Goal: Task Accomplishment & Management: Complete application form

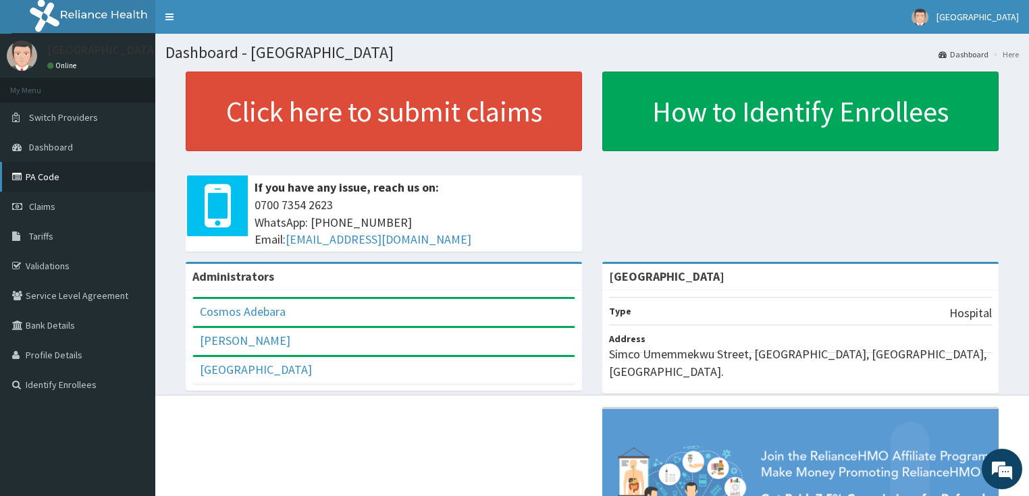
click at [36, 173] on link "PA Code" at bounding box center [77, 177] width 155 height 30
click at [50, 204] on span "Claims" at bounding box center [42, 206] width 26 height 12
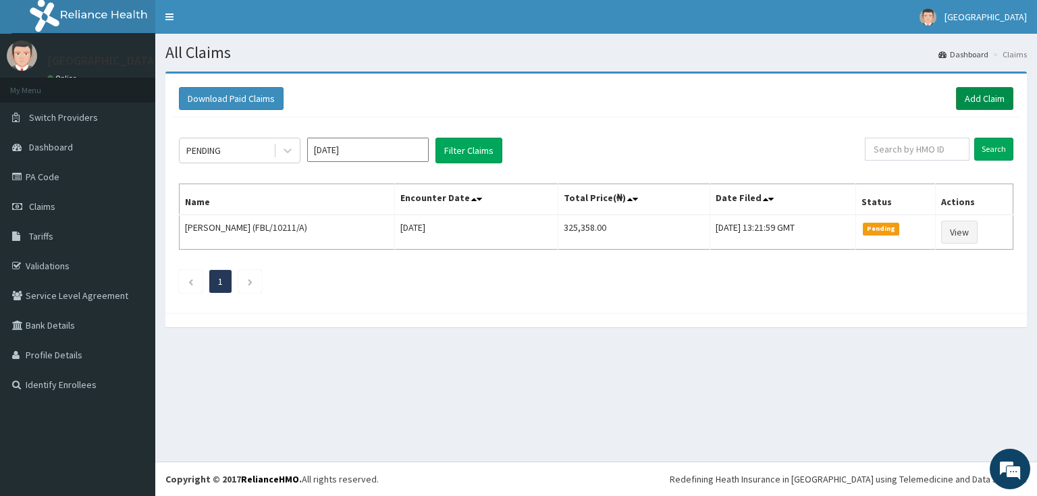
click at [986, 94] on link "Add Claim" at bounding box center [984, 98] width 57 height 23
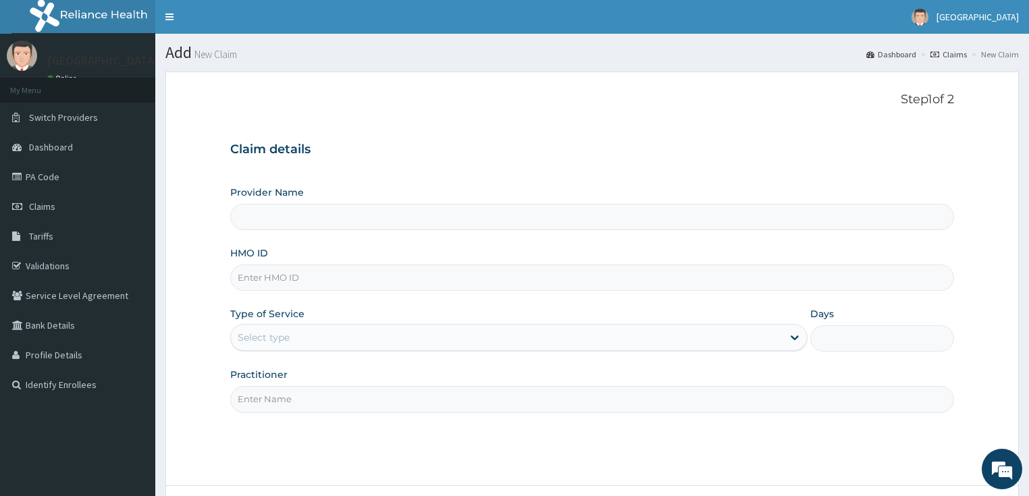
type input "[GEOGRAPHIC_DATA]"
click at [299, 274] on input "HMO ID" at bounding box center [592, 278] width 724 height 26
paste input "PPY/10336/A"
type input "PPY/10336/A"
click at [304, 330] on div "Select type" at bounding box center [506, 338] width 551 height 22
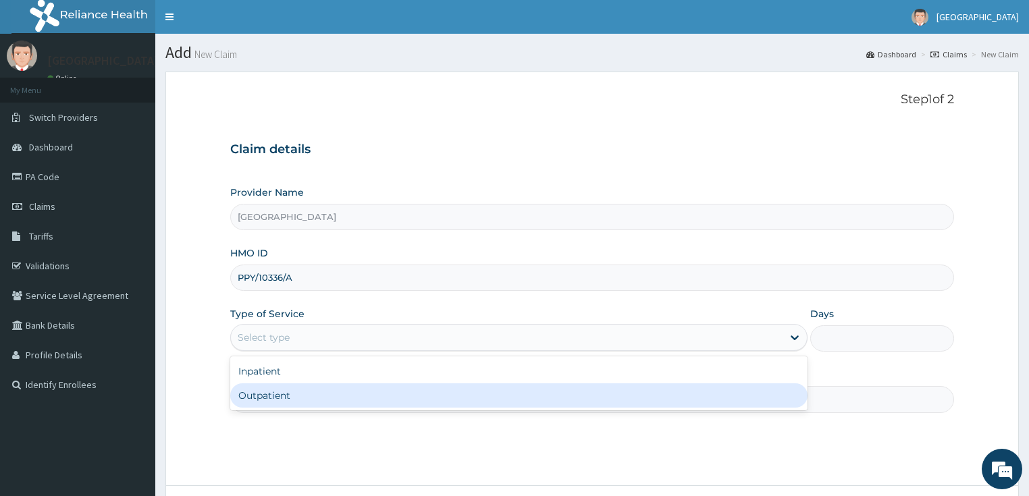
click at [287, 394] on div "Outpatient" at bounding box center [518, 395] width 577 height 24
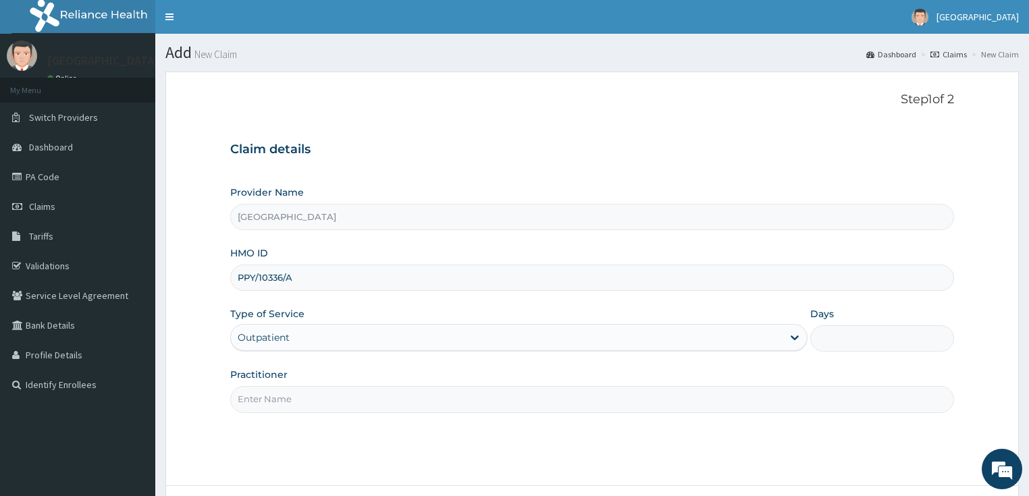
type input "1"
click at [319, 398] on input "Practitioner" at bounding box center [592, 399] width 724 height 26
type input "DR OPEYEMI"
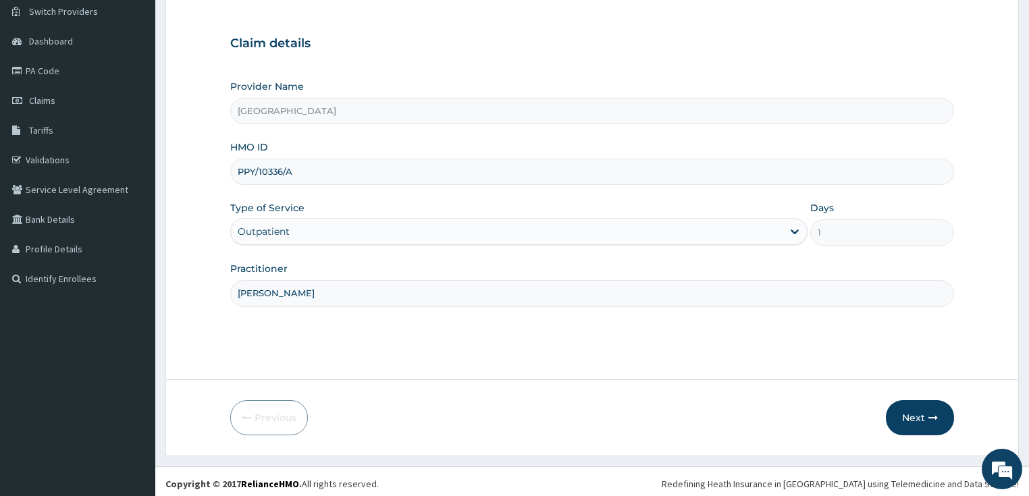
scroll to position [110, 0]
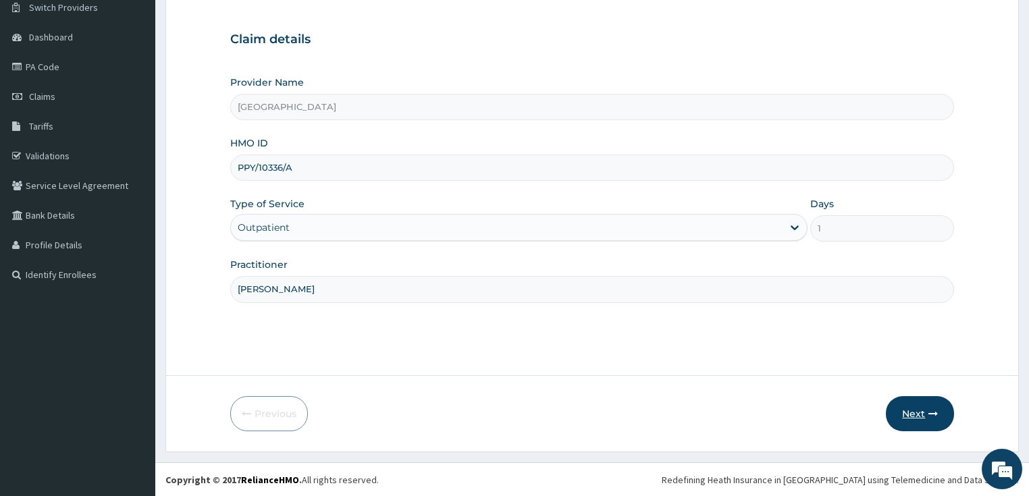
click at [919, 416] on button "Next" at bounding box center [920, 413] width 68 height 35
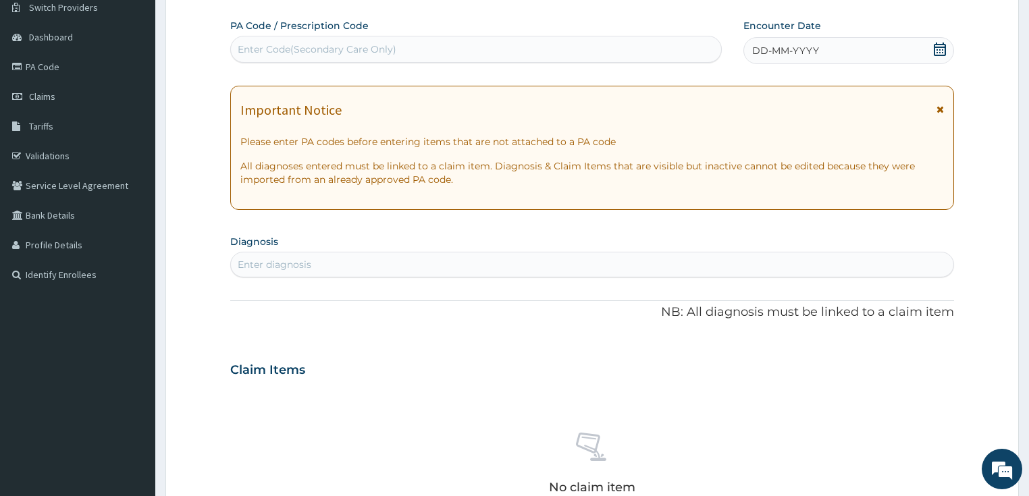
click at [780, 54] on span "DD-MM-YYYY" at bounding box center [785, 50] width 67 height 13
click at [528, 45] on div "Enter Code(Secondary Care Only)" at bounding box center [476, 49] width 490 height 22
paste input "PA/6B3547"
type input "PA/6B3547"
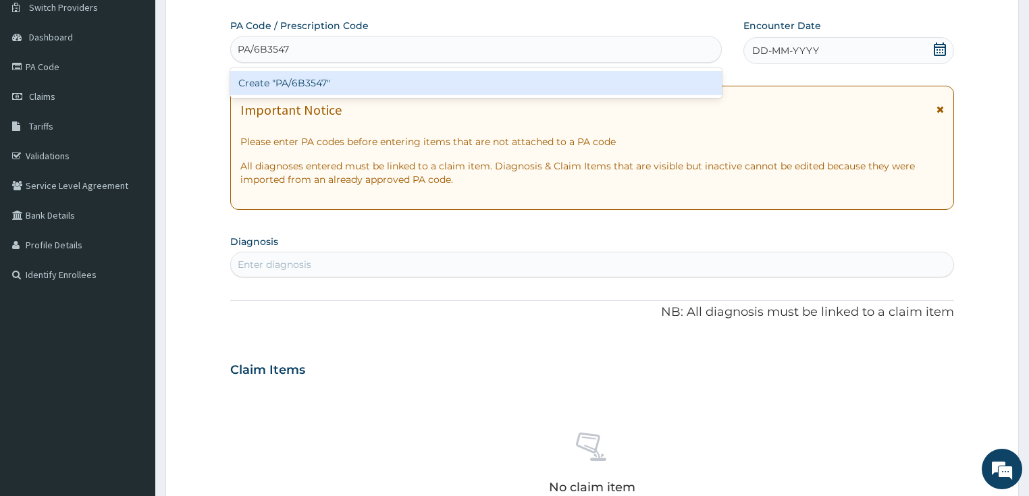
click at [341, 86] on div "Create "PA/6B3547"" at bounding box center [475, 83] width 491 height 24
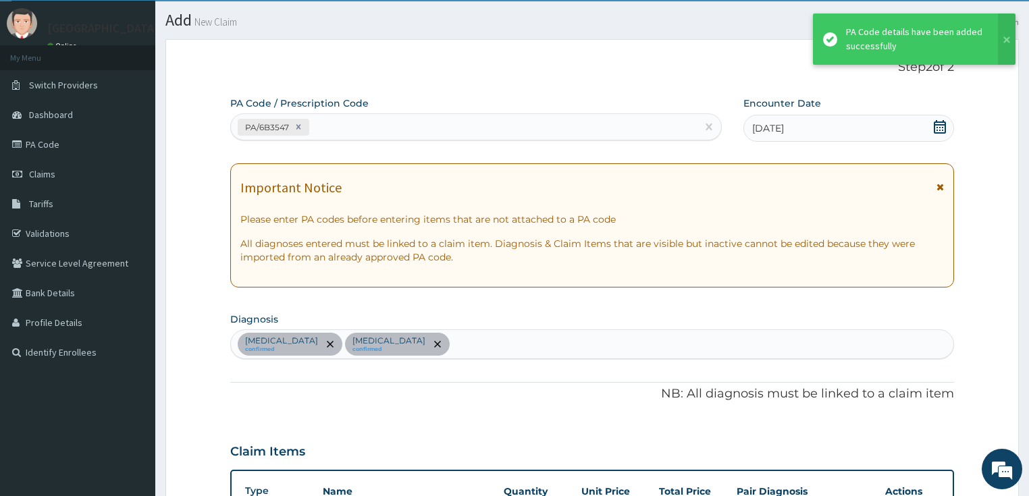
scroll to position [27, 0]
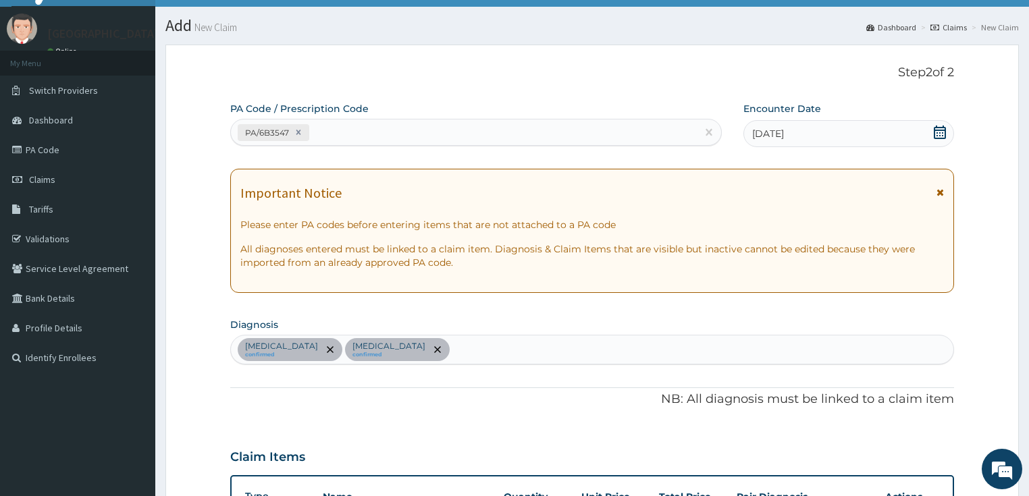
click at [392, 133] on div "PA/6B3547" at bounding box center [464, 132] width 466 height 22
paste input "PA/9CCC1C"
type input "PA/9CCC1C"
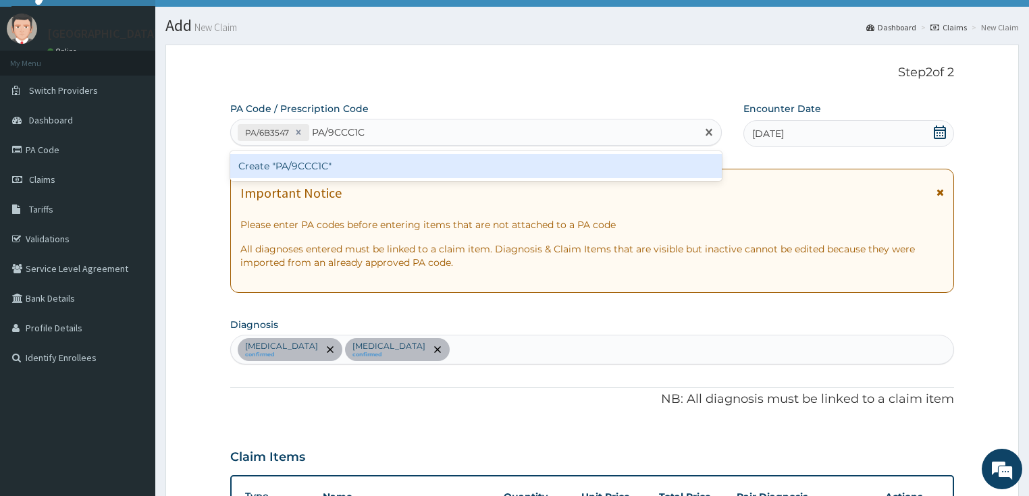
click at [364, 158] on div "Create "PA/9CCC1C"" at bounding box center [475, 166] width 491 height 24
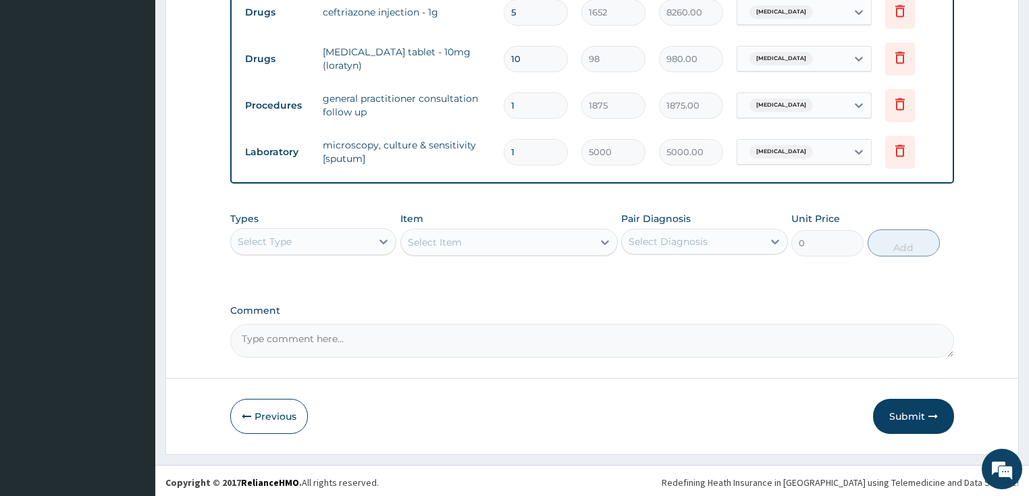
scroll to position [550, 0]
click at [910, 412] on button "Submit" at bounding box center [913, 415] width 81 height 35
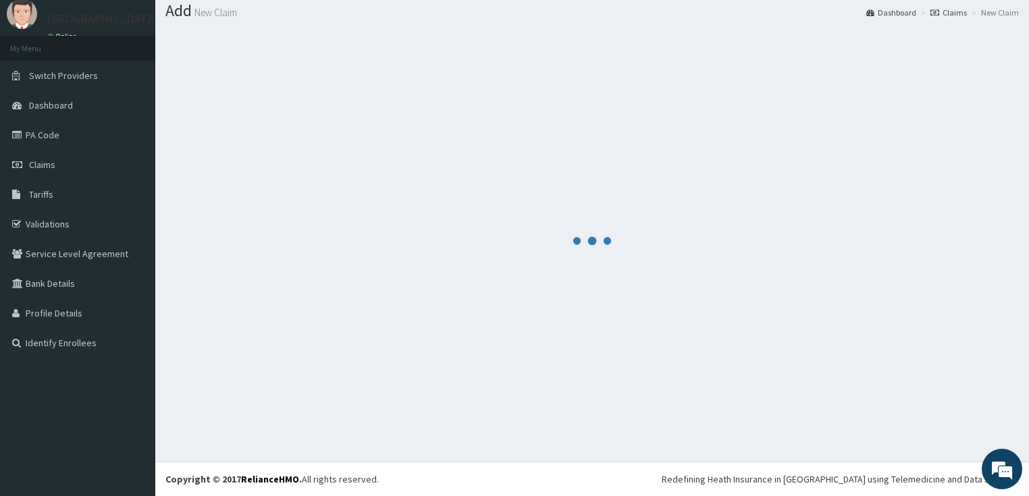
scroll to position [0, 0]
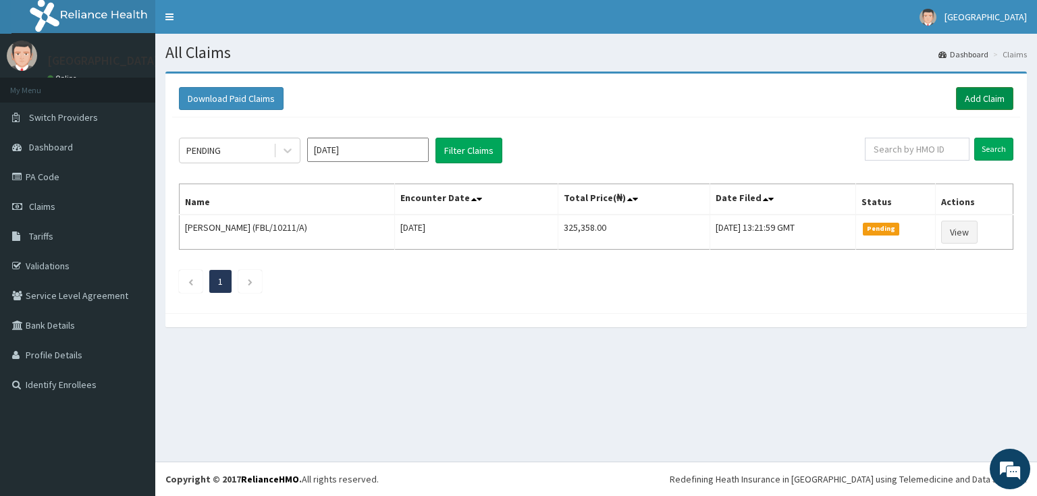
click at [964, 92] on link "Add Claim" at bounding box center [984, 98] width 57 height 23
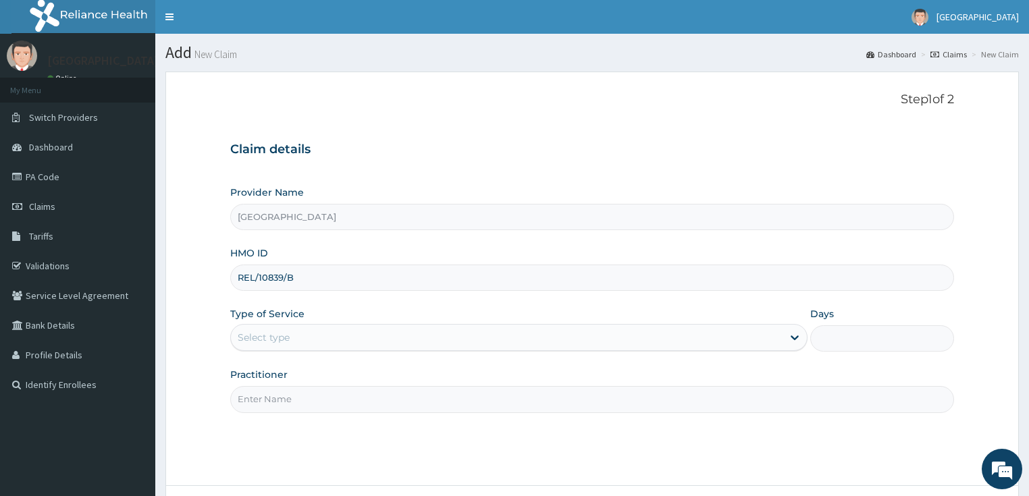
type input "REL/10839/B"
click at [268, 340] on div "Select type" at bounding box center [264, 337] width 52 height 13
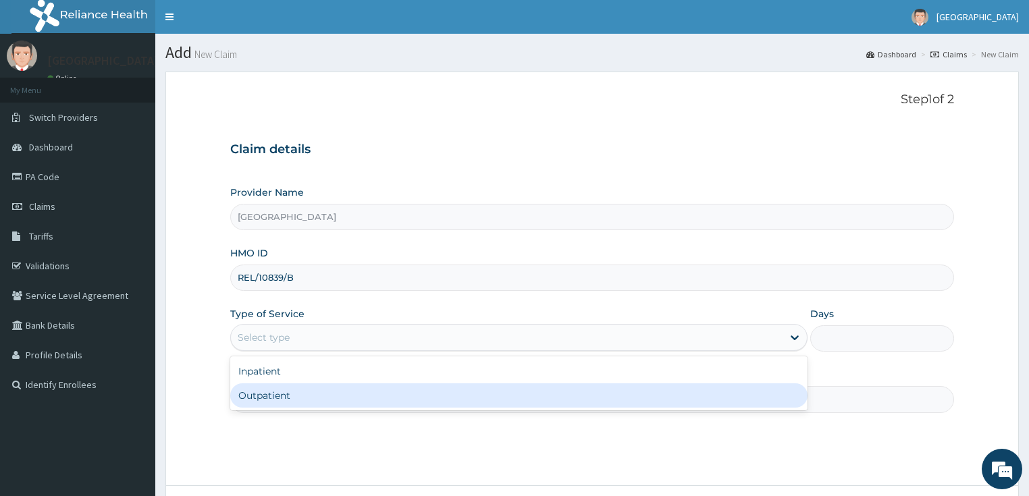
drag, startPoint x: 261, startPoint y: 400, endPoint x: 325, endPoint y: 376, distance: 68.6
click at [262, 400] on div "Outpatient" at bounding box center [518, 395] width 577 height 24
type input "1"
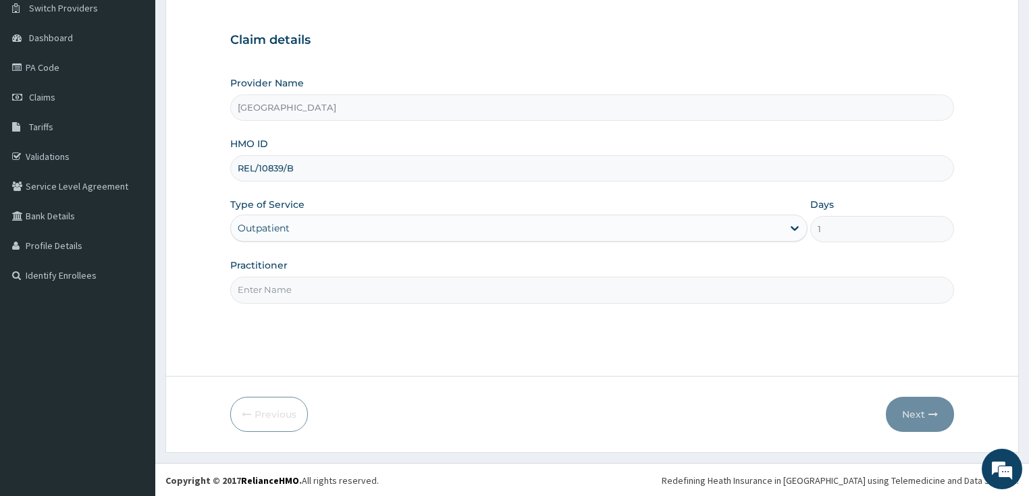
scroll to position [110, 0]
drag, startPoint x: 291, startPoint y: 290, endPoint x: 288, endPoint y: 298, distance: 9.4
click at [291, 290] on input "Practitioner" at bounding box center [592, 289] width 724 height 26
type input "[PERSON_NAME]"
click at [915, 411] on button "Next" at bounding box center [920, 413] width 68 height 35
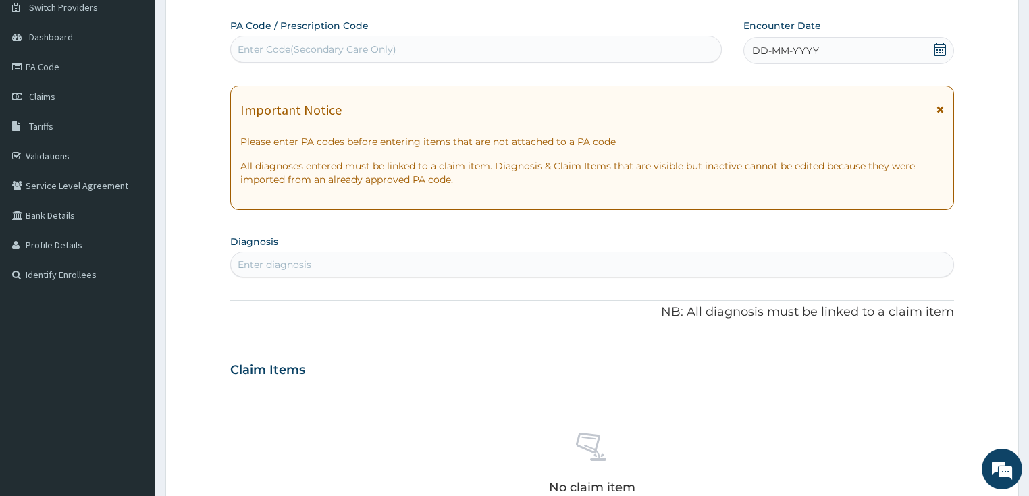
click at [759, 47] on span "DD-MM-YYYY" at bounding box center [785, 50] width 67 height 13
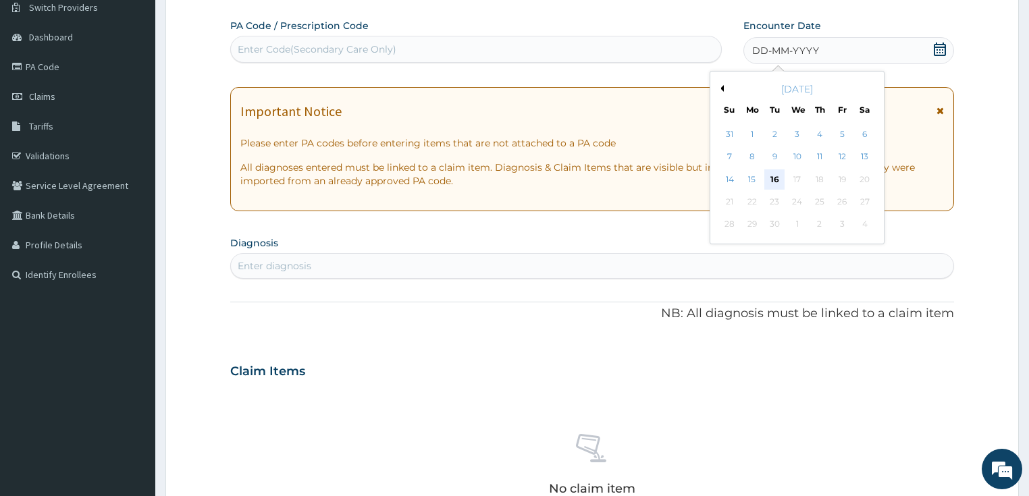
click at [773, 174] on div "16" at bounding box center [774, 179] width 20 height 20
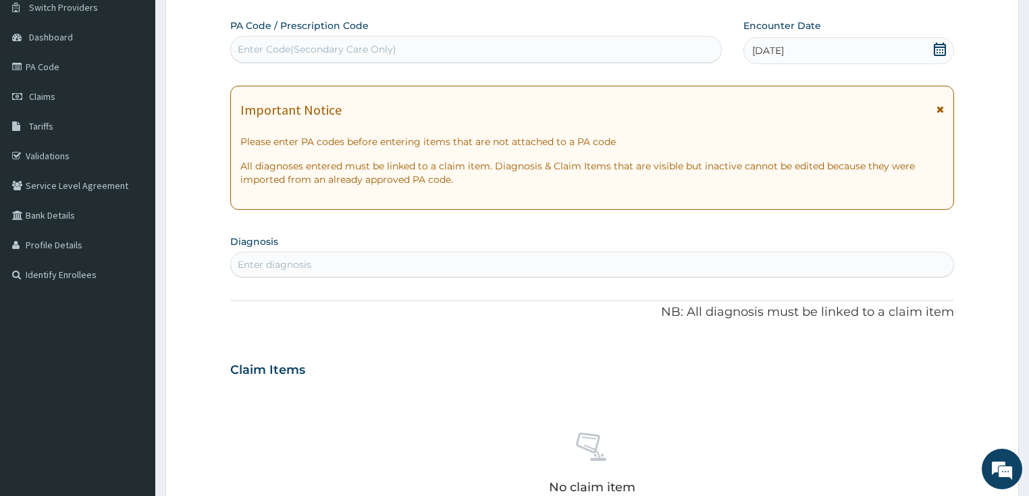
click at [358, 262] on div "Enter diagnosis" at bounding box center [592, 265] width 723 height 22
type input "MALA"
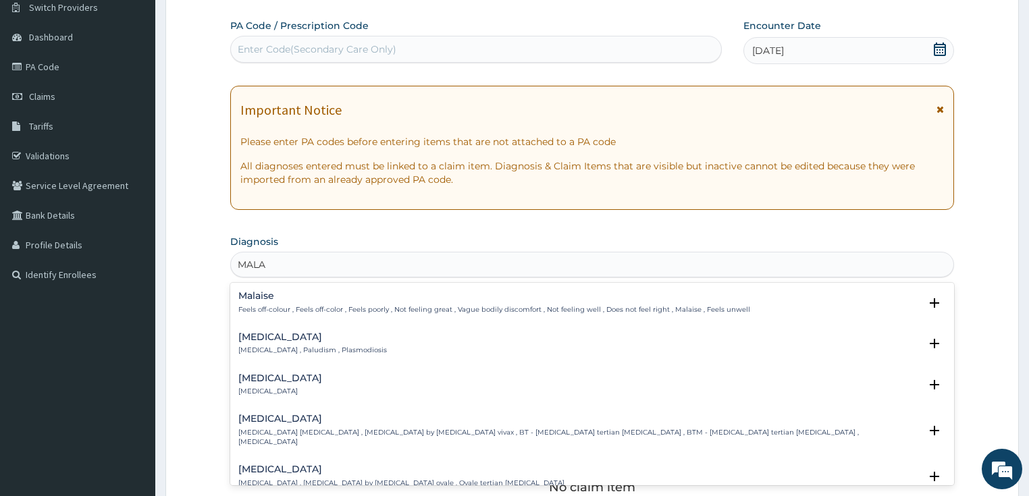
click at [262, 338] on h4 "Malaria" at bounding box center [312, 337] width 148 height 10
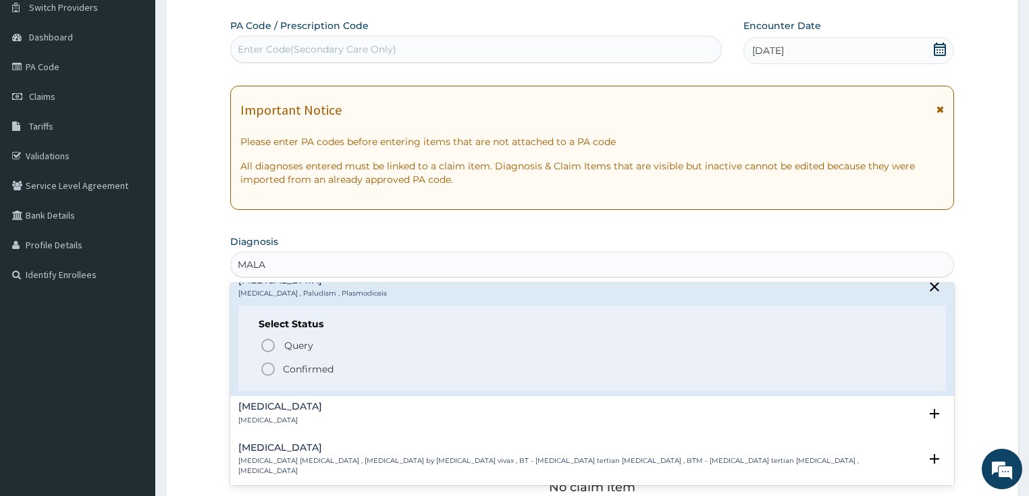
scroll to position [54, 0]
click at [267, 369] on icon "status option filled" at bounding box center [268, 372] width 16 height 16
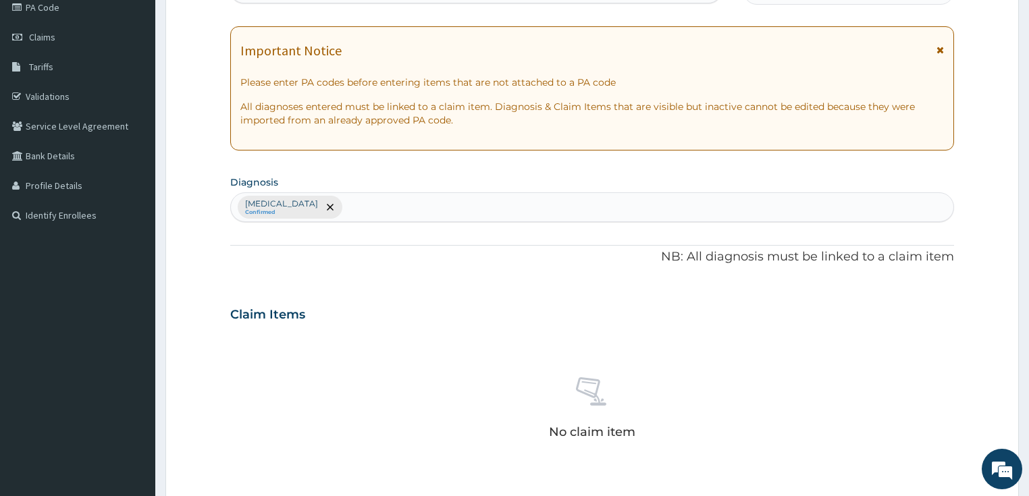
scroll to position [272, 0]
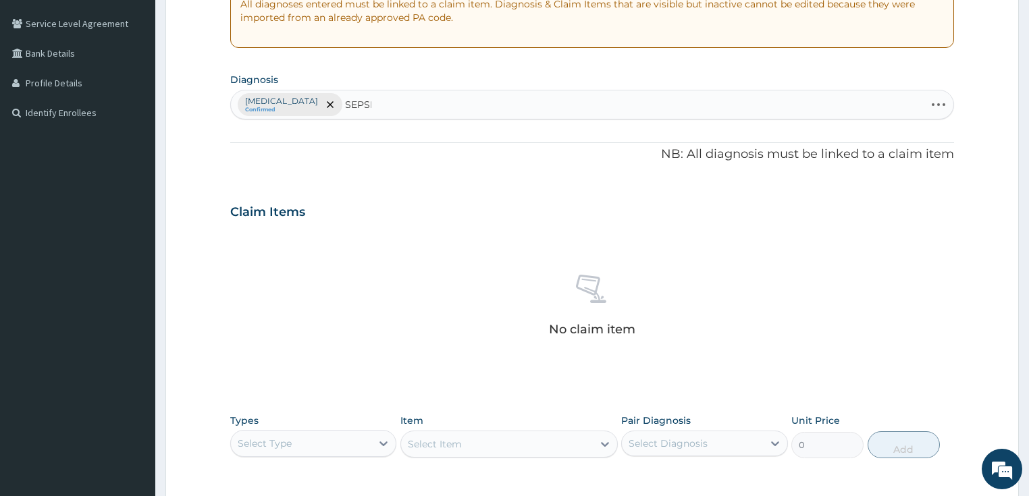
type input "SEPSIS"
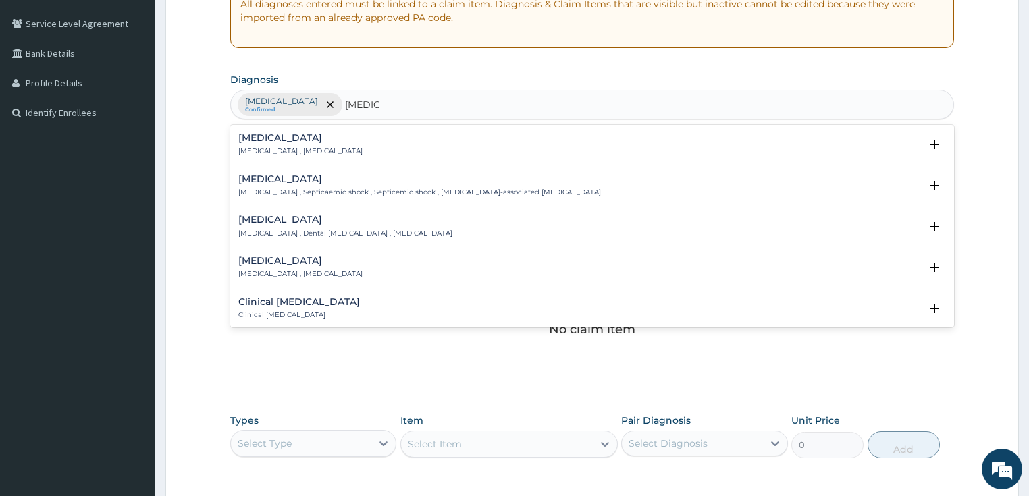
click at [262, 135] on h4 "Sepsis" at bounding box center [300, 138] width 124 height 10
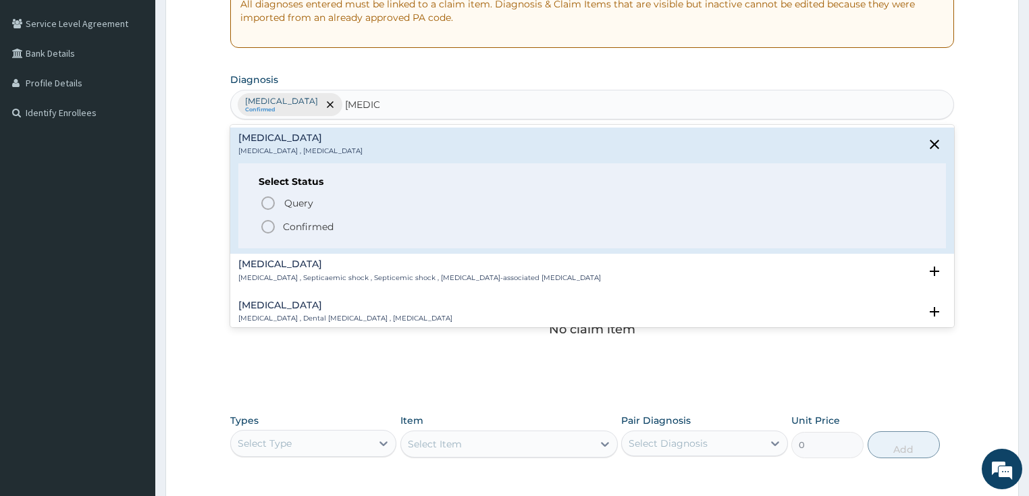
click at [267, 224] on icon "status option filled" at bounding box center [268, 227] width 16 height 16
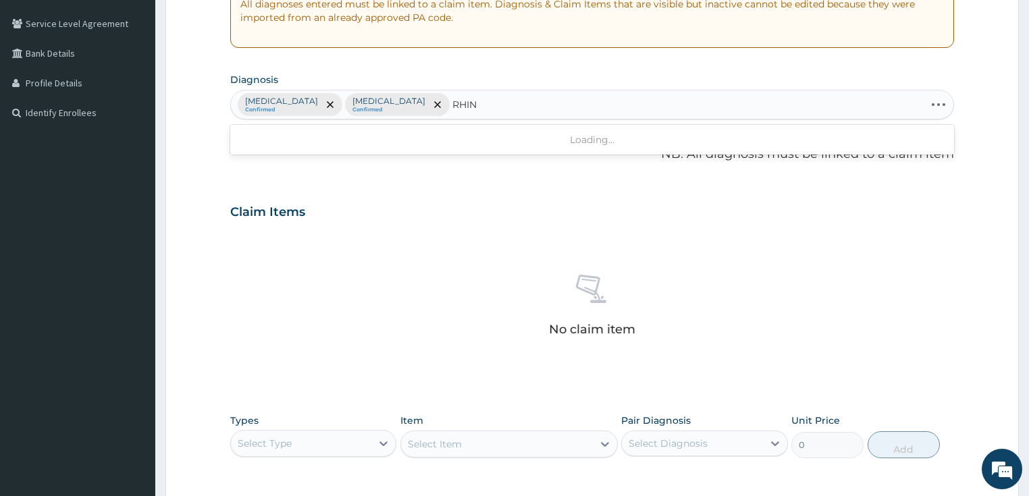
type input "RHINI"
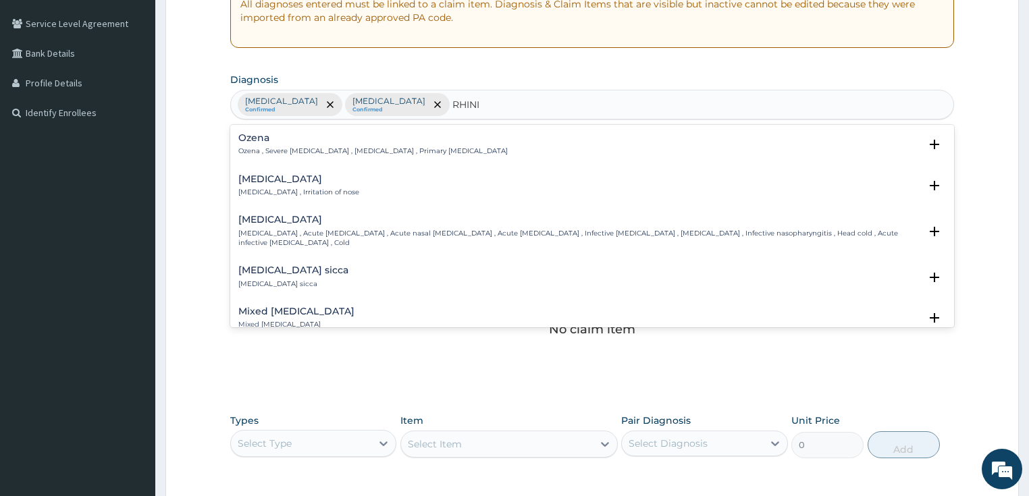
click at [269, 184] on div "Rhinitis Rhinitis , Irritation of nose" at bounding box center [298, 186] width 121 height 24
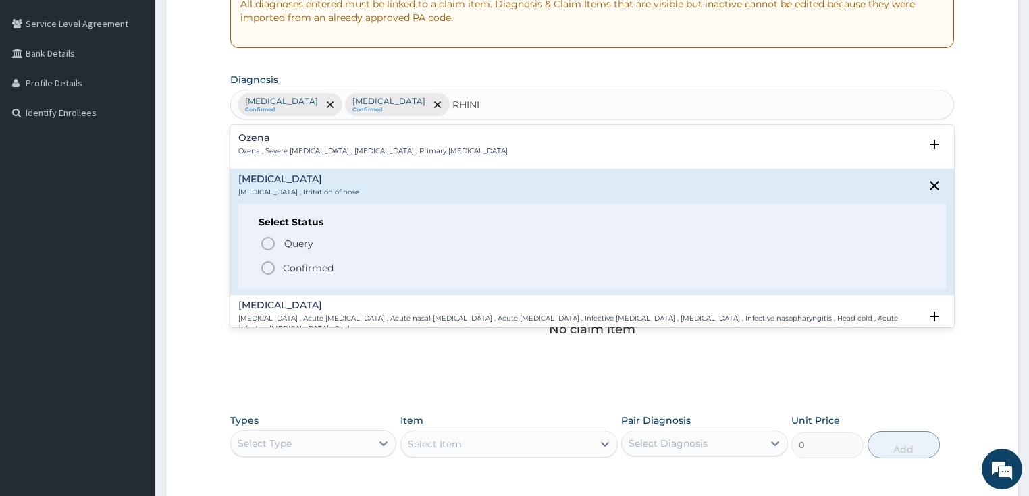
click at [269, 263] on icon "status option filled" at bounding box center [268, 268] width 16 height 16
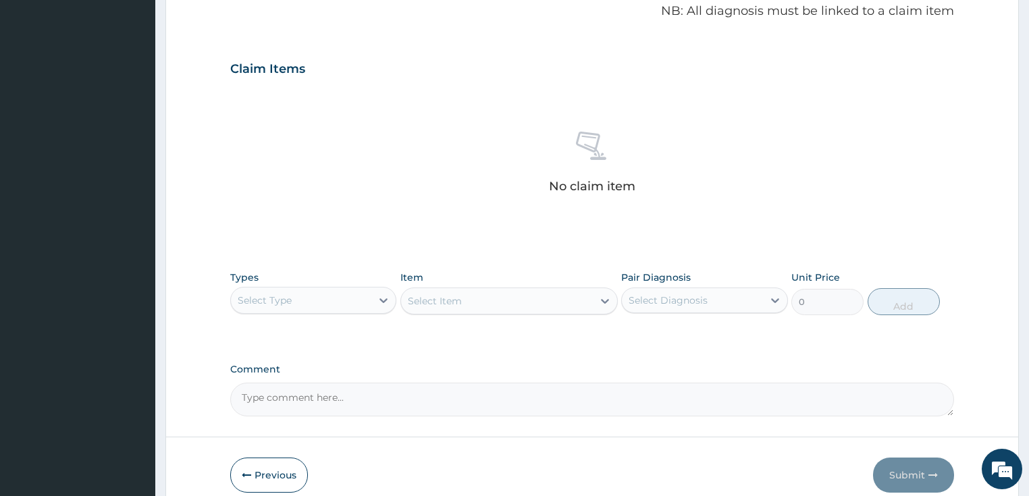
scroll to position [475, 0]
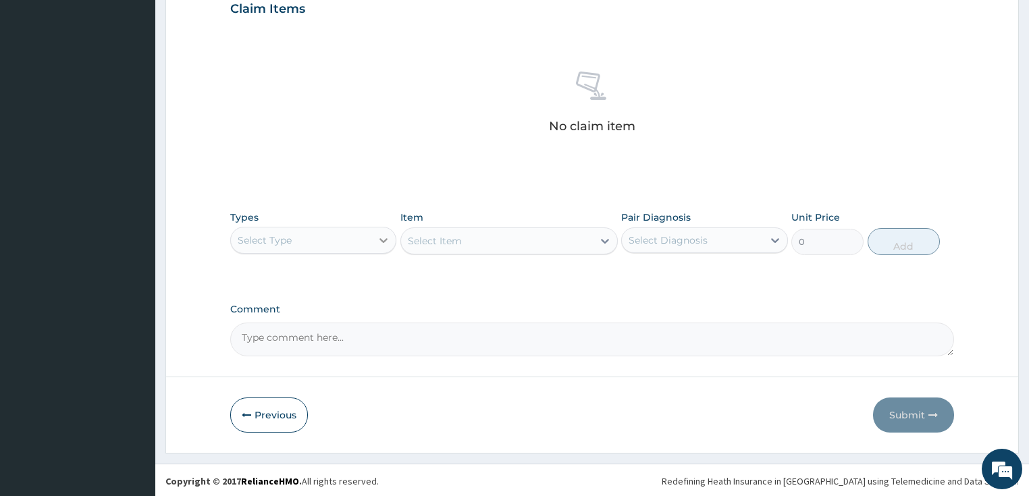
click at [381, 242] on icon at bounding box center [383, 240] width 13 height 13
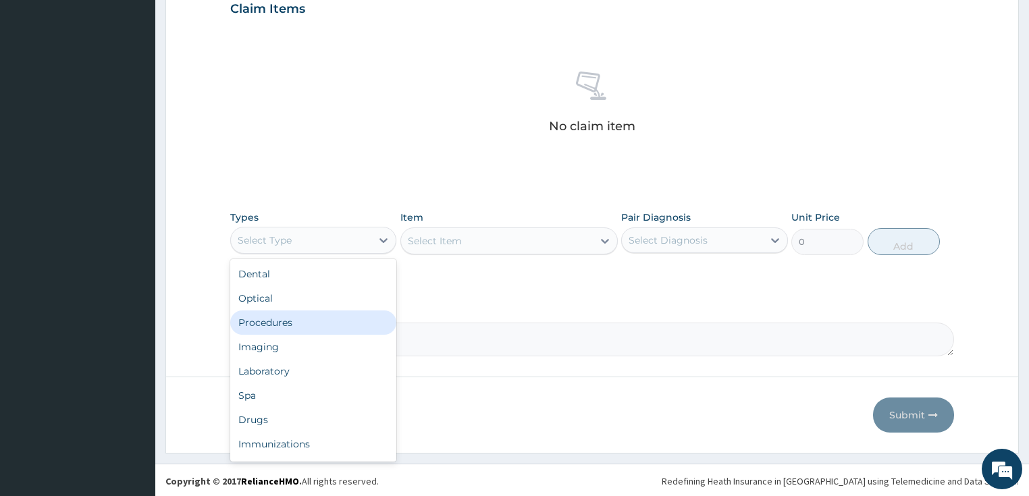
click at [286, 324] on div "Procedures" at bounding box center [313, 322] width 167 height 24
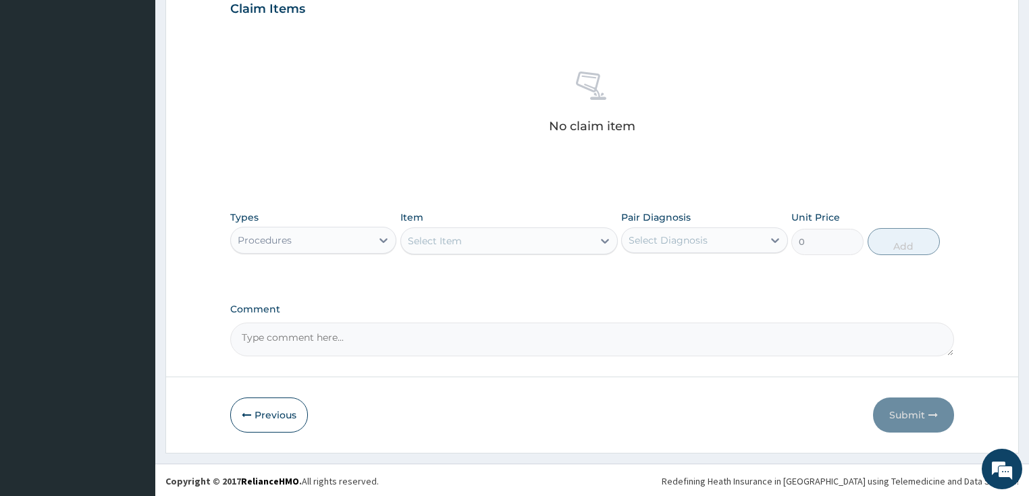
click at [470, 244] on div "Select Item" at bounding box center [497, 241] width 192 height 22
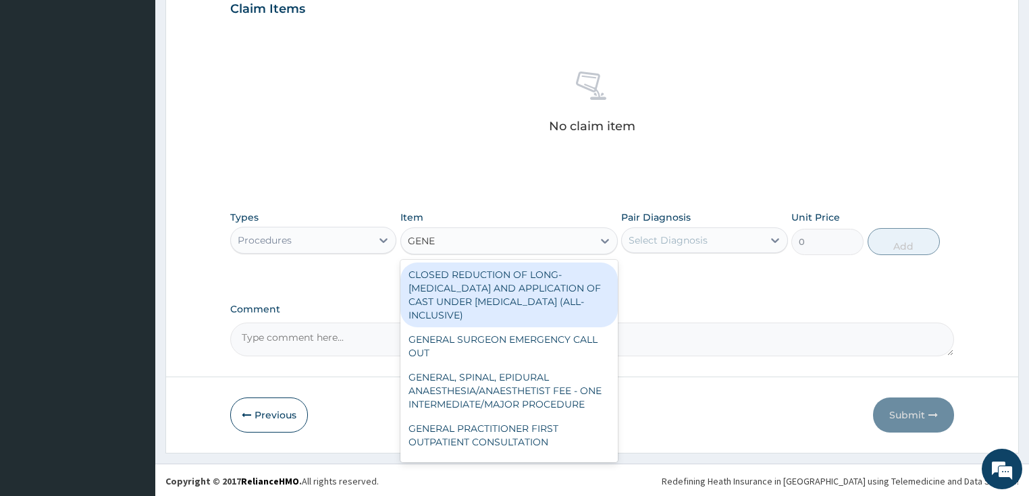
type input "GENER"
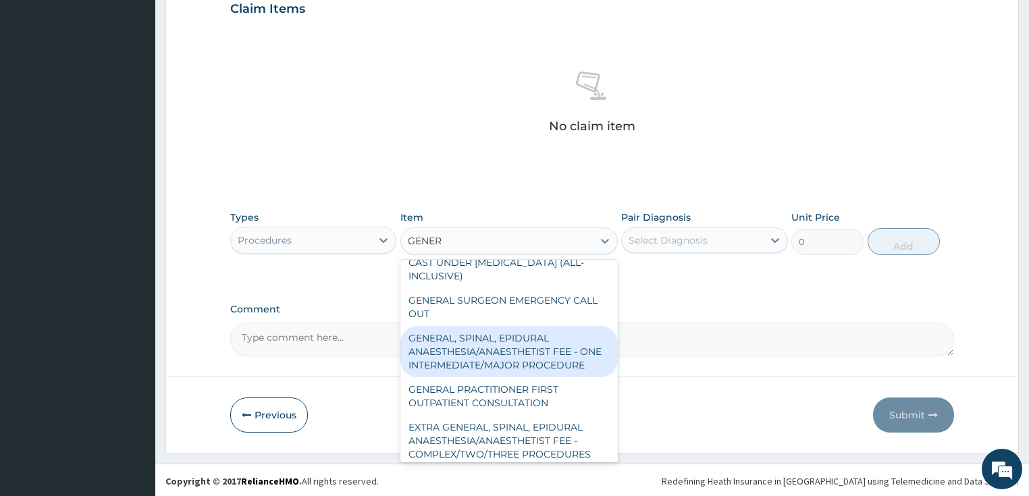
scroll to position [54, 0]
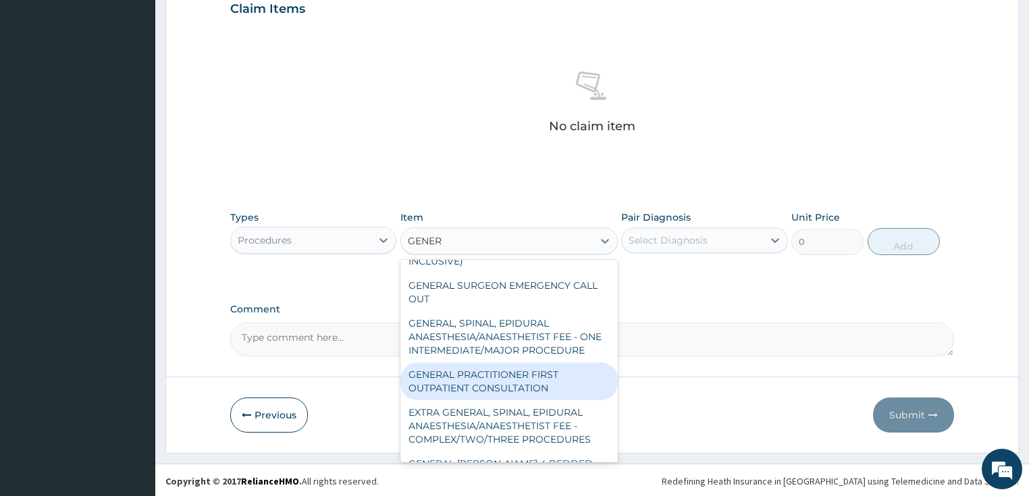
click at [491, 397] on div "GENERAL PRACTITIONER FIRST OUTPATIENT CONSULTATION" at bounding box center [508, 381] width 217 height 38
type input "3750"
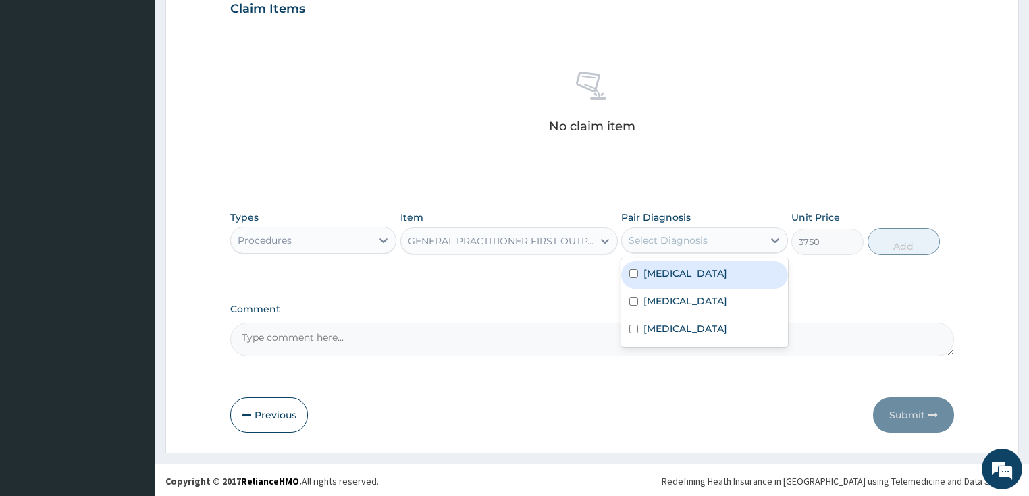
click at [686, 244] on div "Select Diagnosis" at bounding box center [667, 240] width 79 height 13
drag, startPoint x: 678, startPoint y: 274, endPoint x: 834, endPoint y: 267, distance: 156.7
click at [678, 274] on label "Malaria" at bounding box center [685, 273] width 84 height 13
checkbox input "true"
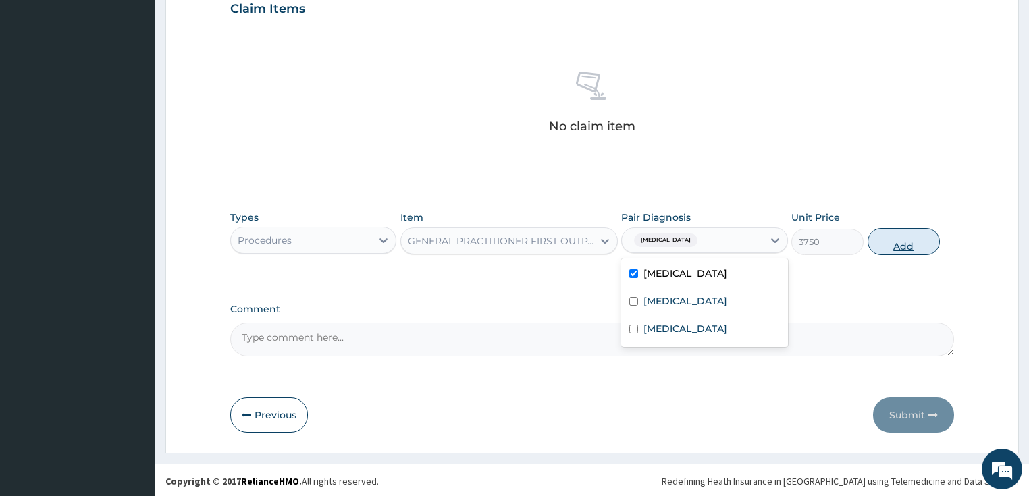
click at [886, 244] on button "Add" at bounding box center [903, 241] width 72 height 27
type input "0"
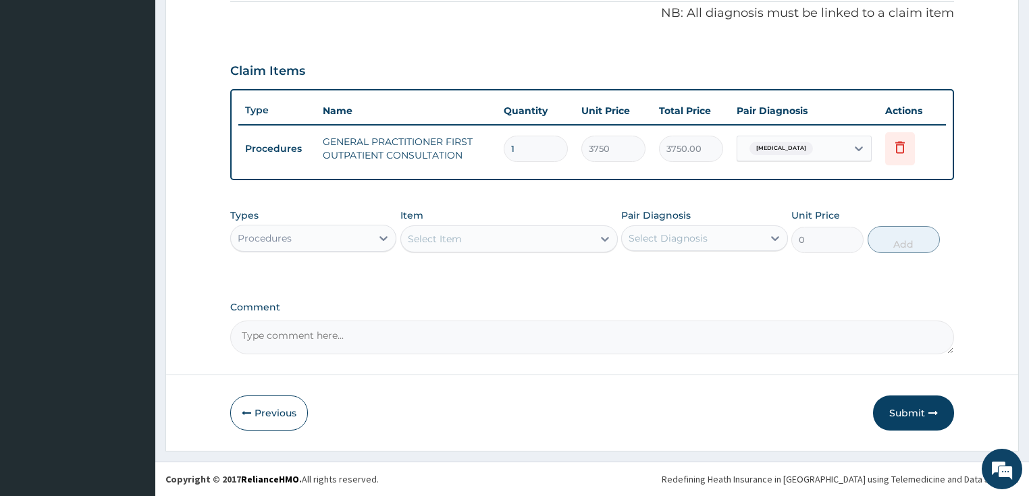
scroll to position [410, 0]
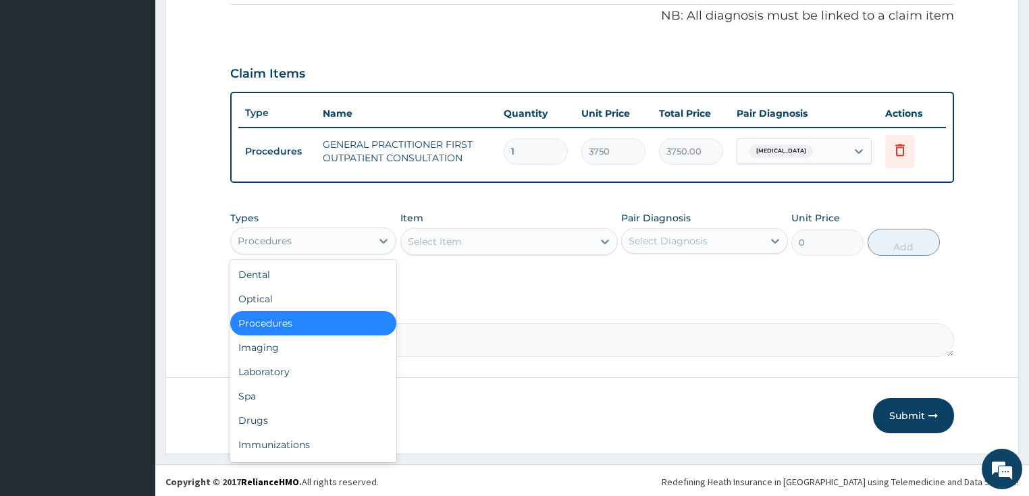
click at [321, 235] on div "Procedures" at bounding box center [301, 241] width 141 height 22
click at [290, 368] on div "Laboratory" at bounding box center [313, 372] width 167 height 24
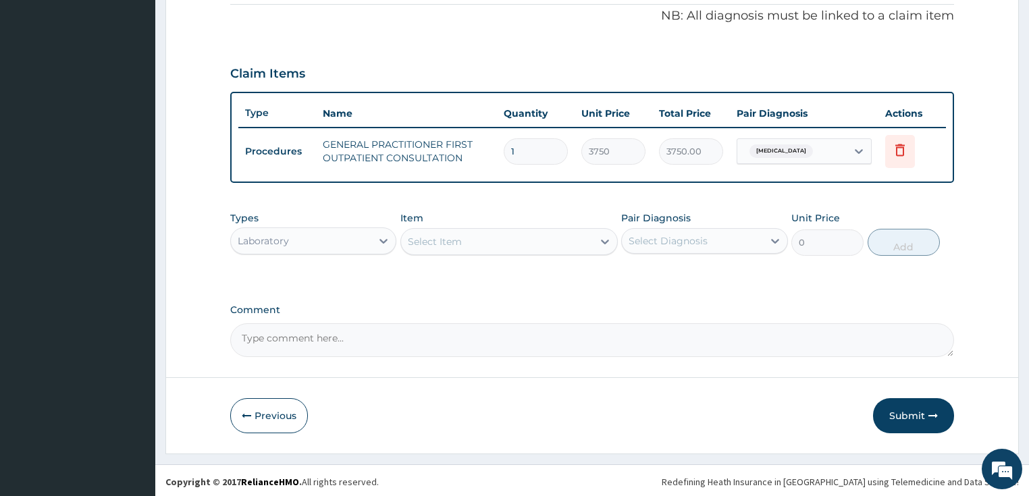
click at [490, 244] on div "Select Item" at bounding box center [497, 242] width 192 height 22
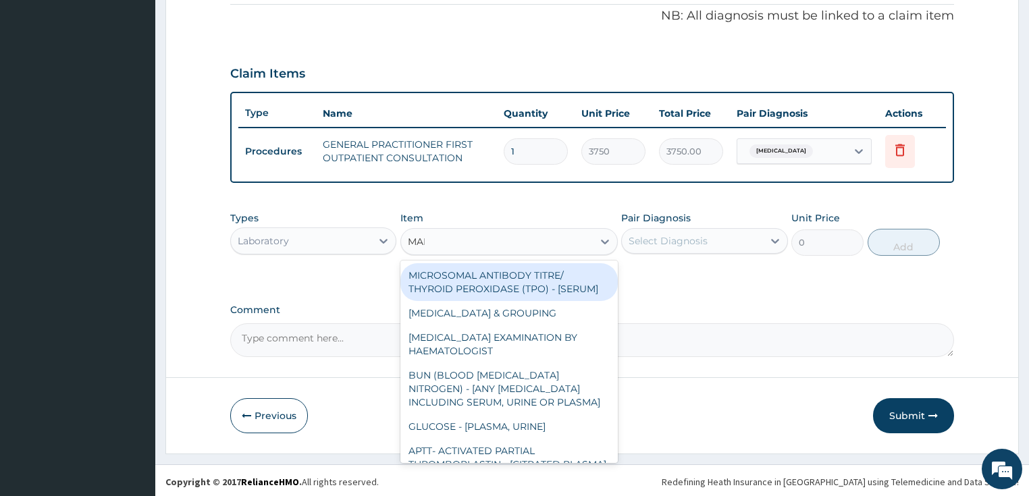
type input "MALA"
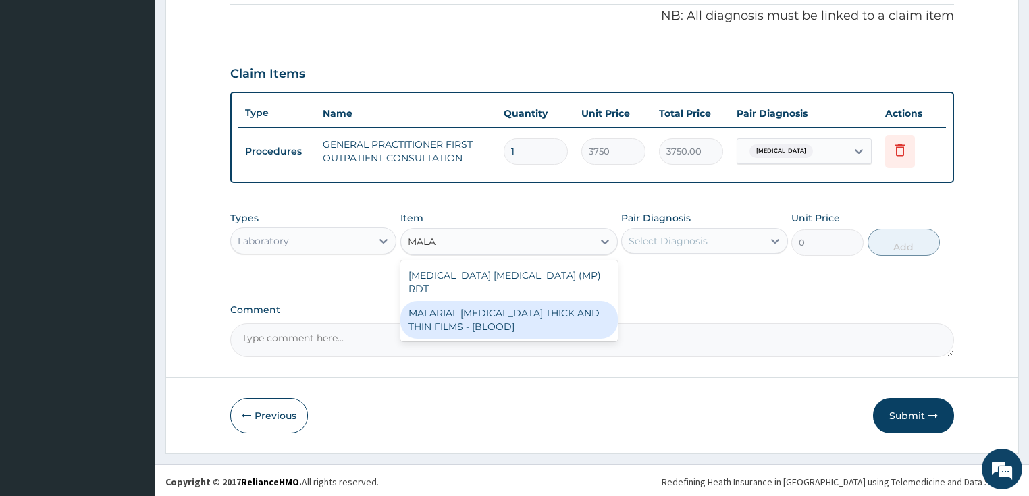
click at [483, 310] on div "MALARIAL PARASITE THICK AND THIN FILMS - [BLOOD]" at bounding box center [508, 320] width 217 height 38
type input "2187.5"
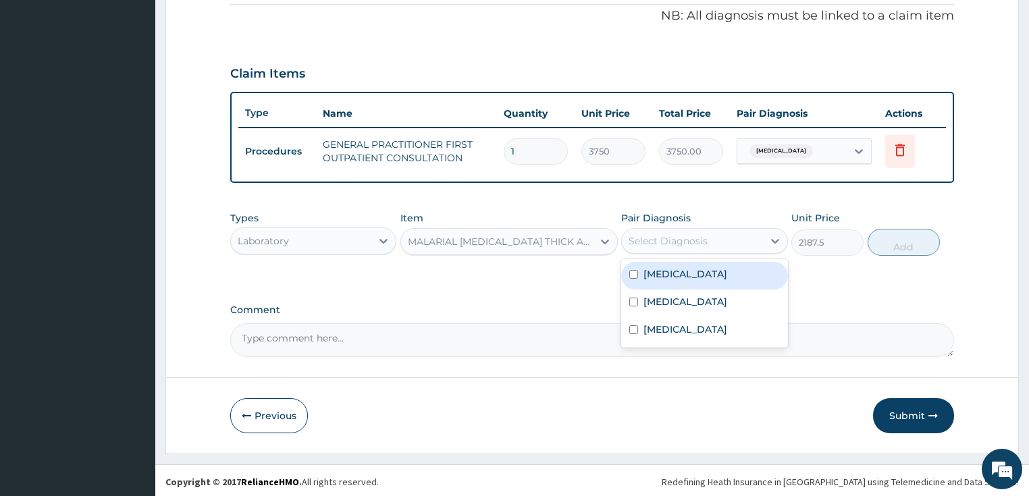
click at [681, 242] on div "Select Diagnosis" at bounding box center [667, 240] width 79 height 13
drag, startPoint x: 668, startPoint y: 276, endPoint x: 792, endPoint y: 275, distance: 123.5
click at [668, 275] on label "Malaria" at bounding box center [685, 273] width 84 height 13
checkbox input "true"
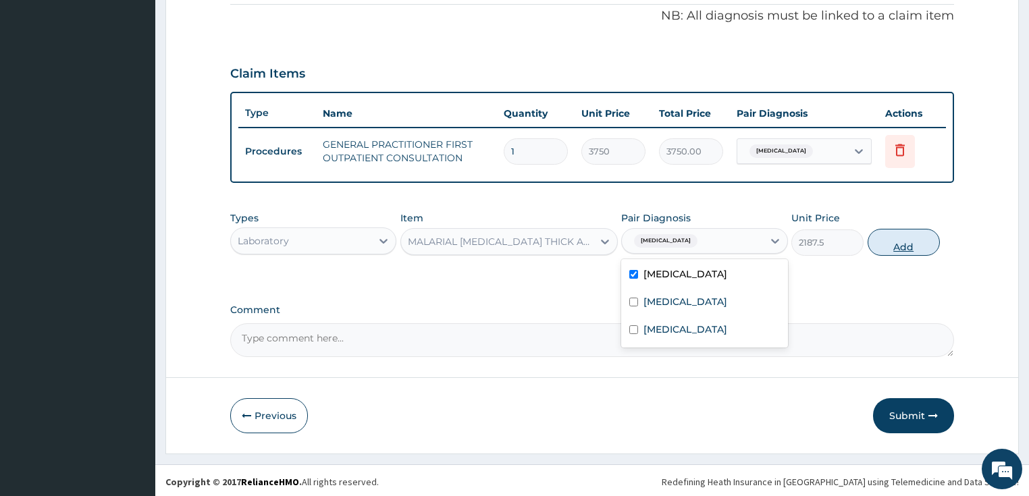
click at [913, 243] on button "Add" at bounding box center [903, 242] width 72 height 27
type input "0"
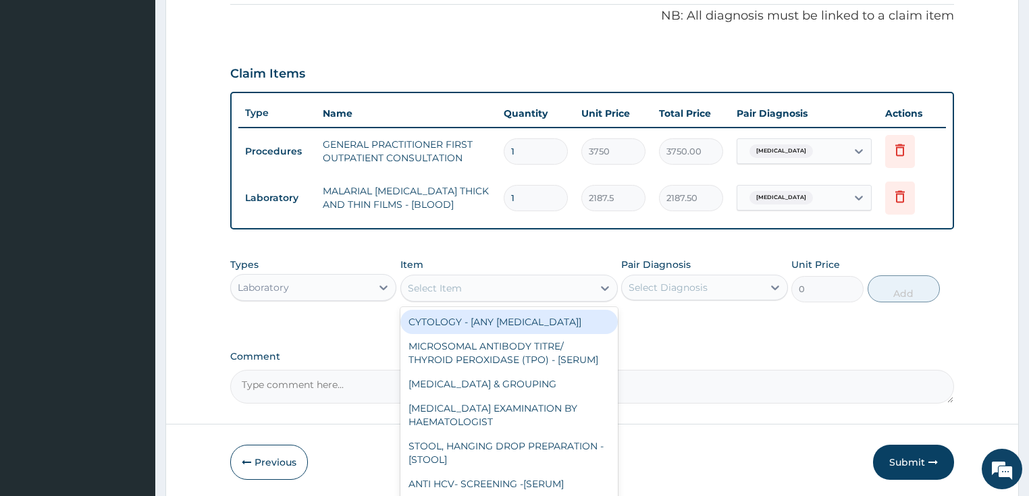
click at [497, 283] on div "Select Item" at bounding box center [497, 288] width 192 height 22
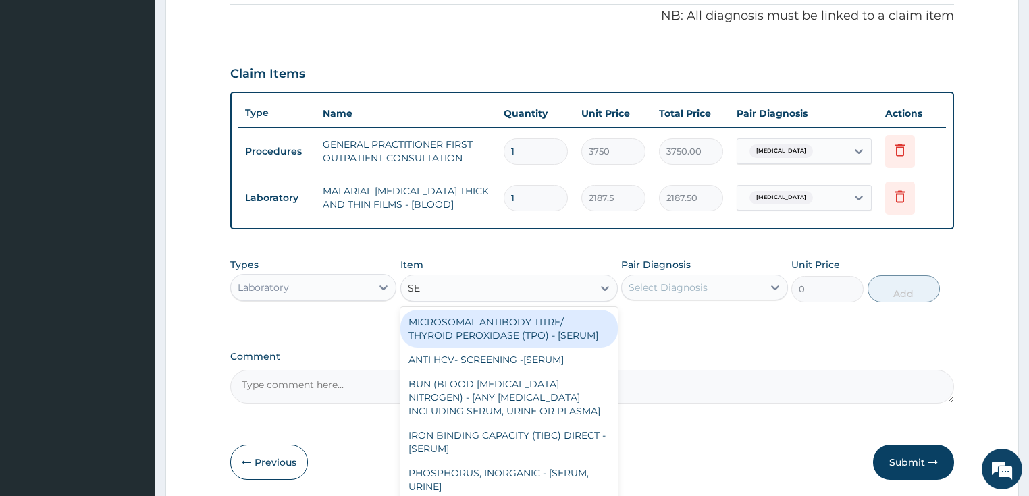
type input "S"
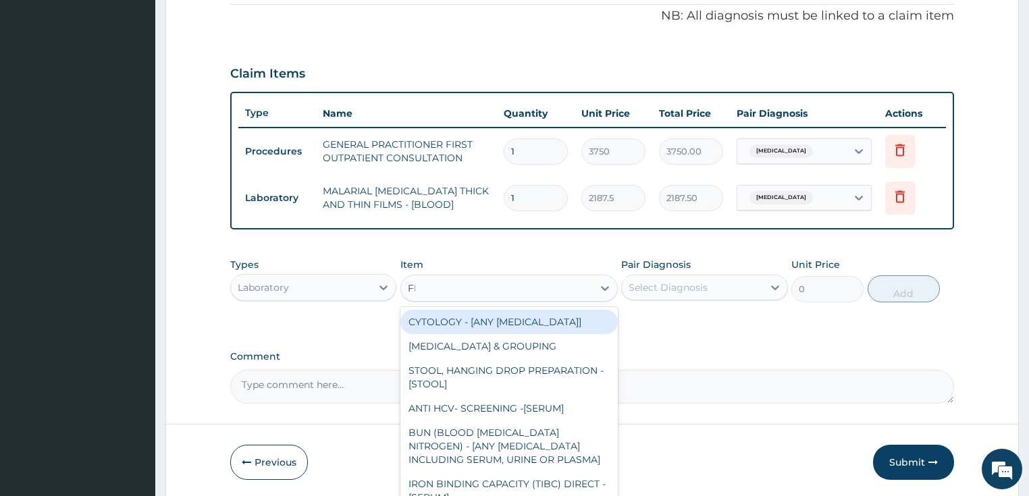
type input "FBC"
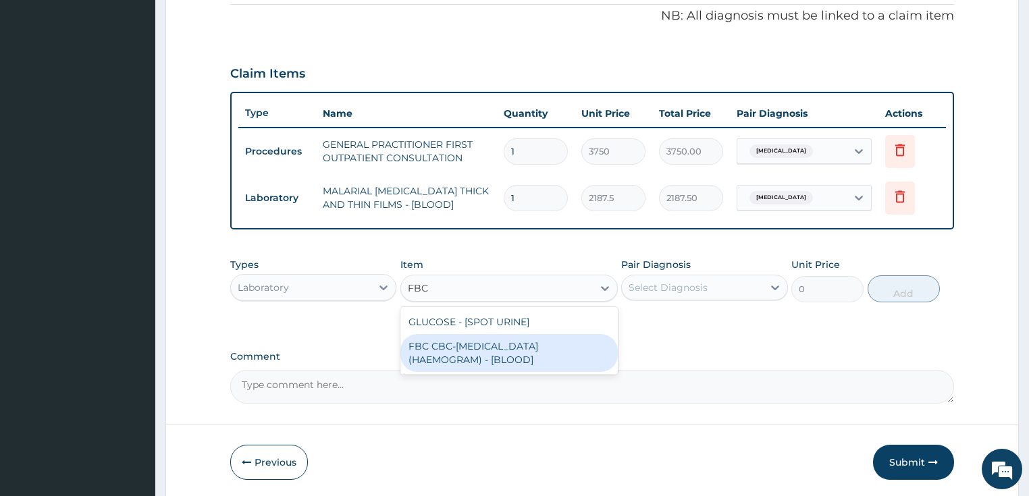
click at [500, 352] on div "FBC CBC-COMPLETE BLOOD COUNT (HAEMOGRAM) - [BLOOD]" at bounding box center [508, 353] width 217 height 38
type input "5000"
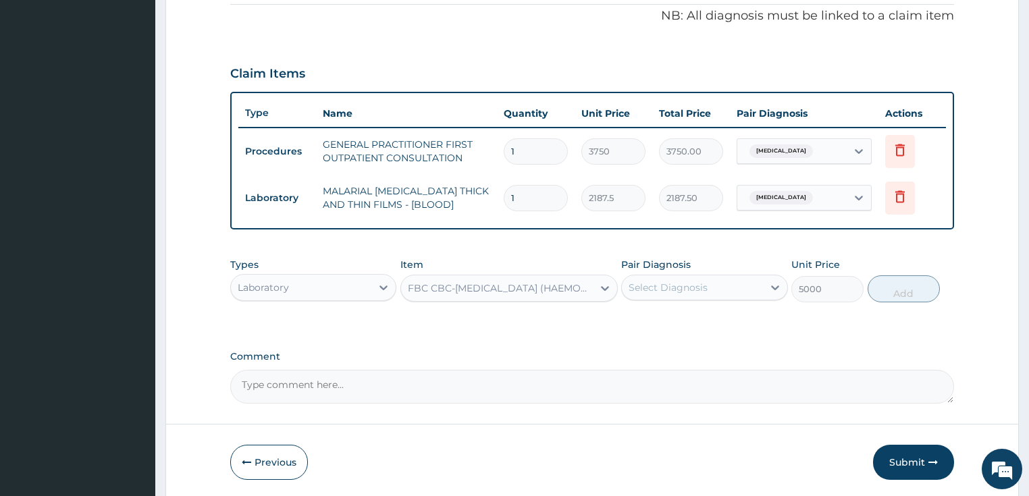
click at [665, 286] on div "Select Diagnosis" at bounding box center [667, 287] width 79 height 13
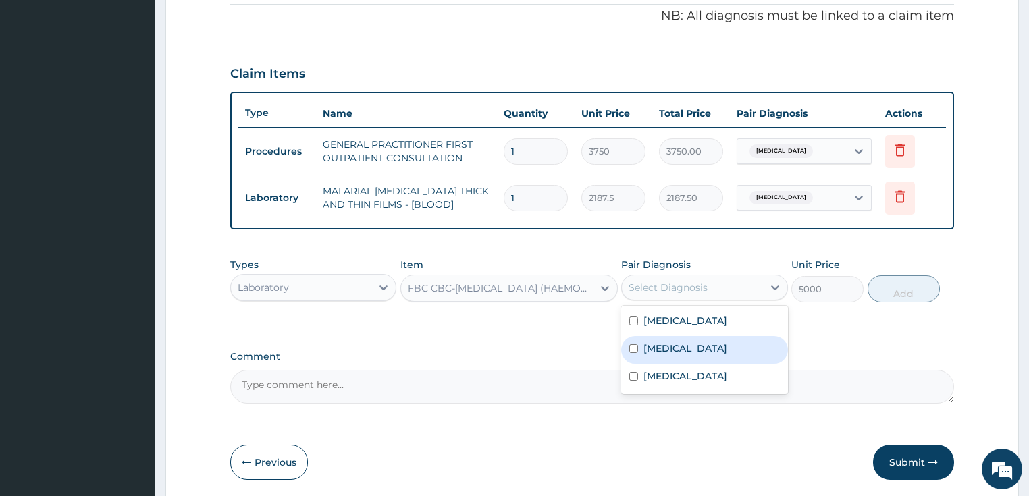
click at [654, 349] on label "Sepsis" at bounding box center [685, 348] width 84 height 13
checkbox input "true"
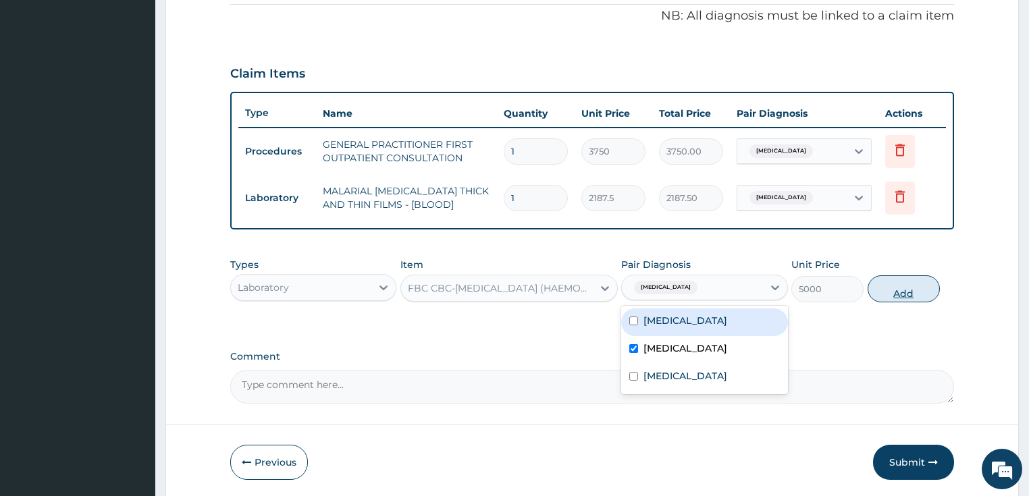
click at [897, 286] on button "Add" at bounding box center [903, 288] width 72 height 27
type input "0"
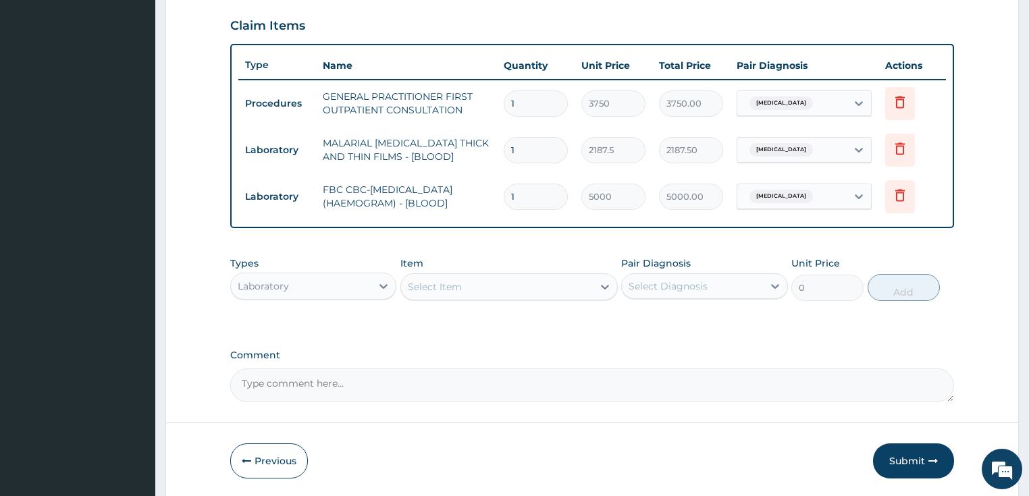
scroll to position [504, 0]
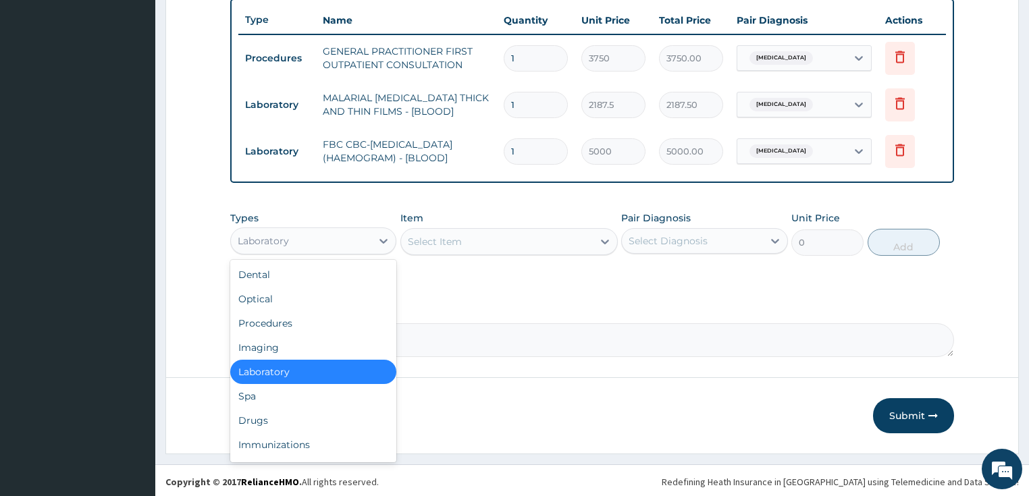
click at [340, 240] on div "Laboratory" at bounding box center [301, 241] width 141 height 22
click at [265, 421] on div "Drugs" at bounding box center [313, 420] width 167 height 24
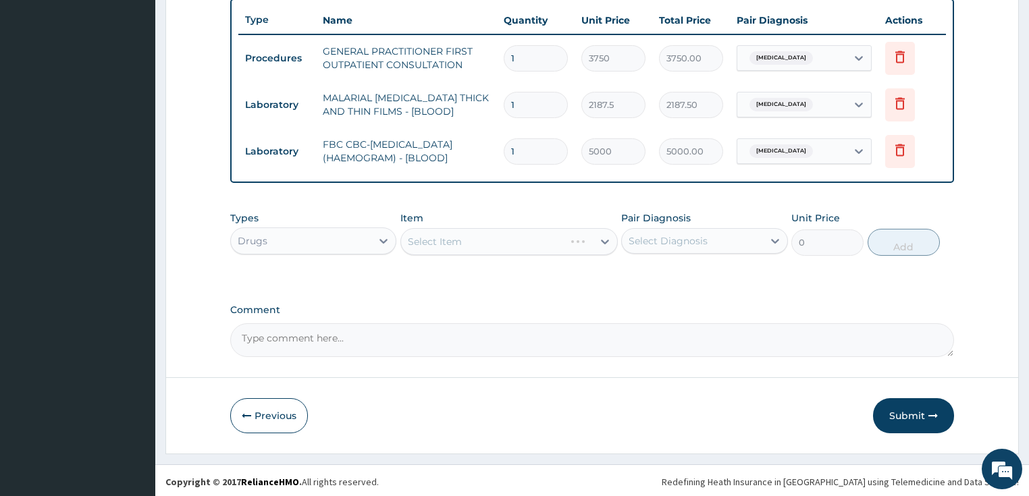
click at [470, 246] on div "Select Item" at bounding box center [508, 241] width 217 height 27
click at [508, 246] on div "Select Item" at bounding box center [508, 241] width 217 height 27
click at [462, 238] on div "Select Item" at bounding box center [497, 242] width 192 height 22
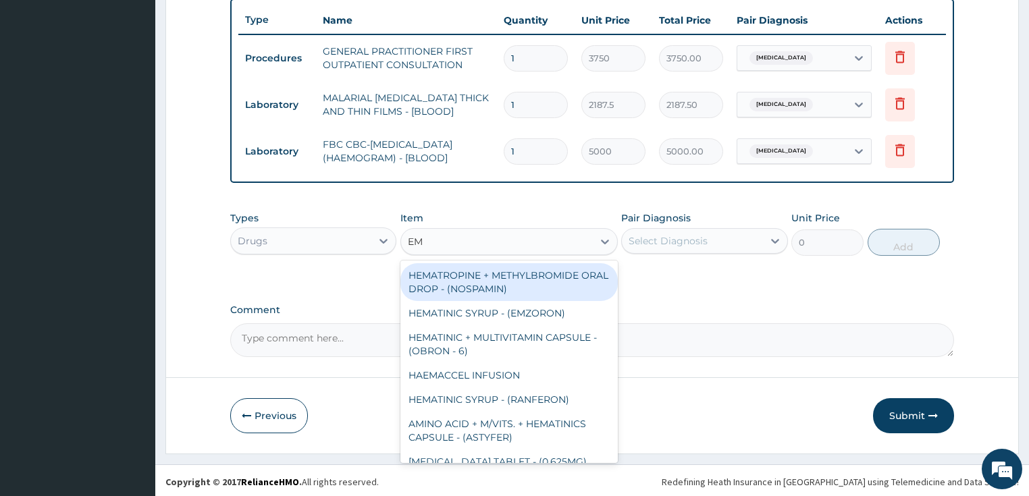
type input "E"
type input "150MG"
drag, startPoint x: 484, startPoint y: 275, endPoint x: 498, endPoint y: 281, distance: 15.4
click at [485, 275] on div "AREETHER (@-B)INJECTION - 150MG (E-MAL)" at bounding box center [508, 282] width 217 height 38
type input "1680"
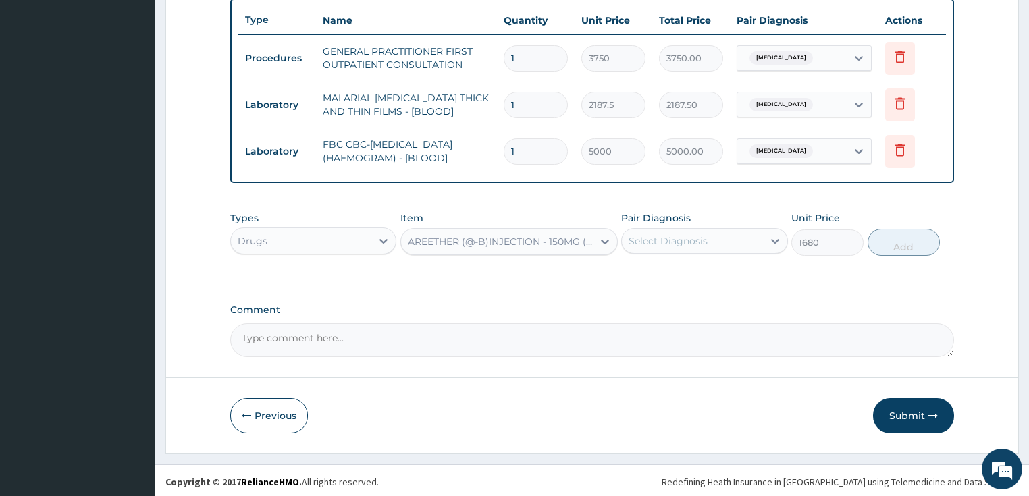
click at [705, 236] on div "Select Diagnosis" at bounding box center [667, 240] width 79 height 13
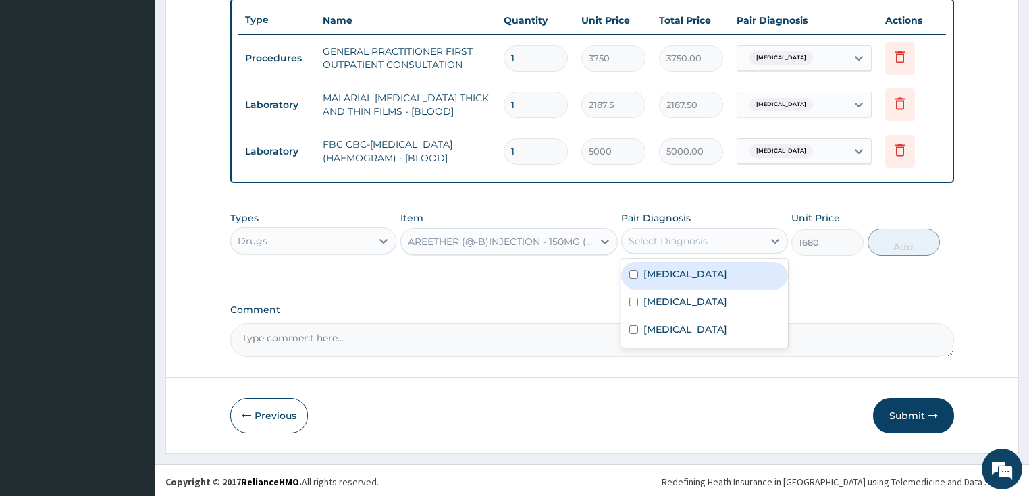
drag, startPoint x: 675, startPoint y: 271, endPoint x: 691, endPoint y: 266, distance: 17.1
click at [675, 271] on label "Malaria" at bounding box center [685, 273] width 84 height 13
checkbox input "true"
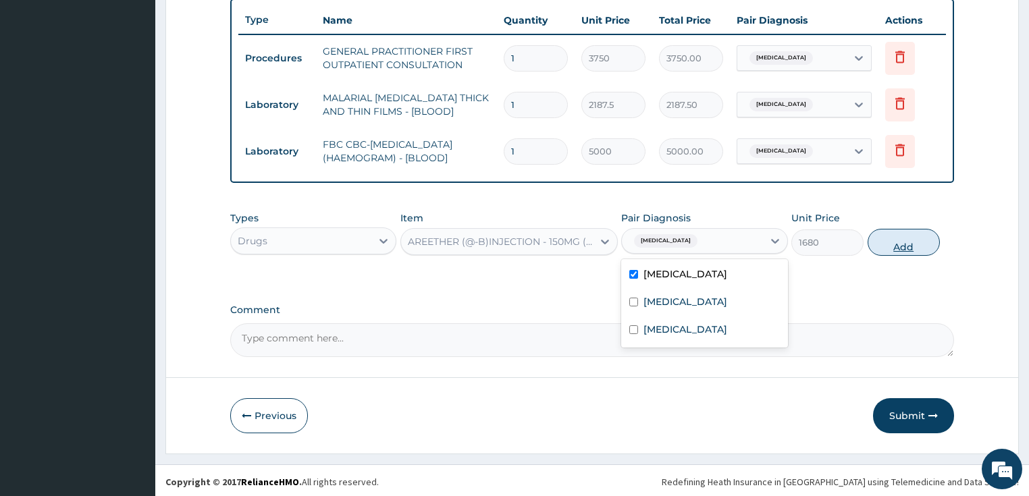
click at [895, 238] on button "Add" at bounding box center [903, 242] width 72 height 27
type input "0"
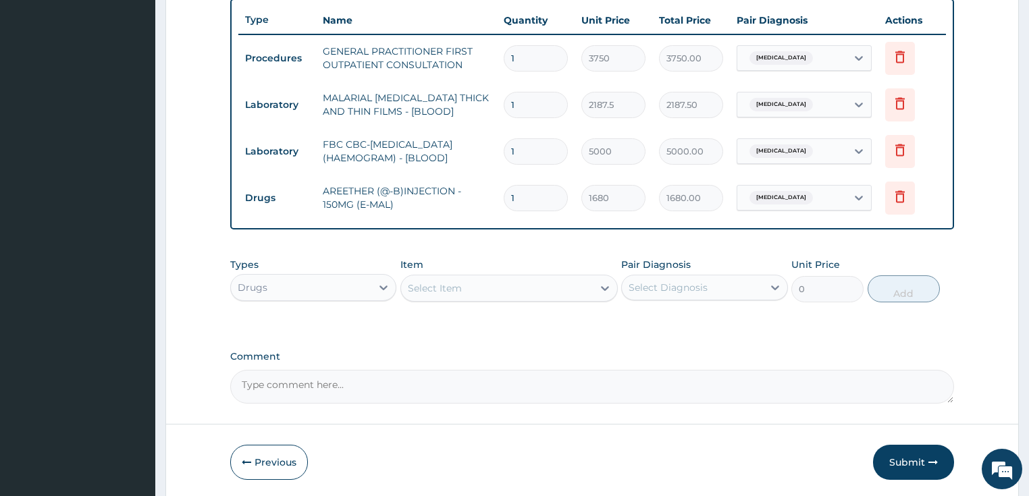
click at [466, 285] on div "Select Item" at bounding box center [497, 288] width 192 height 22
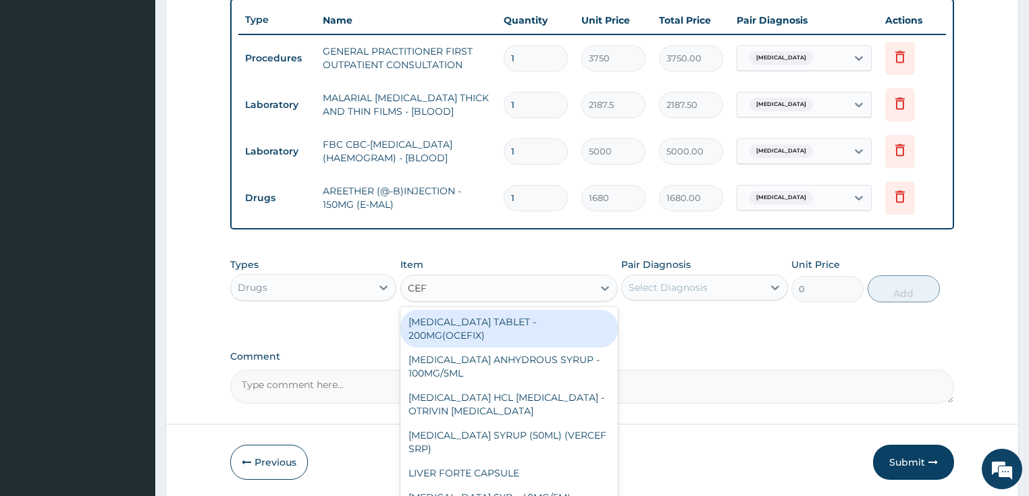
type input "CEFU"
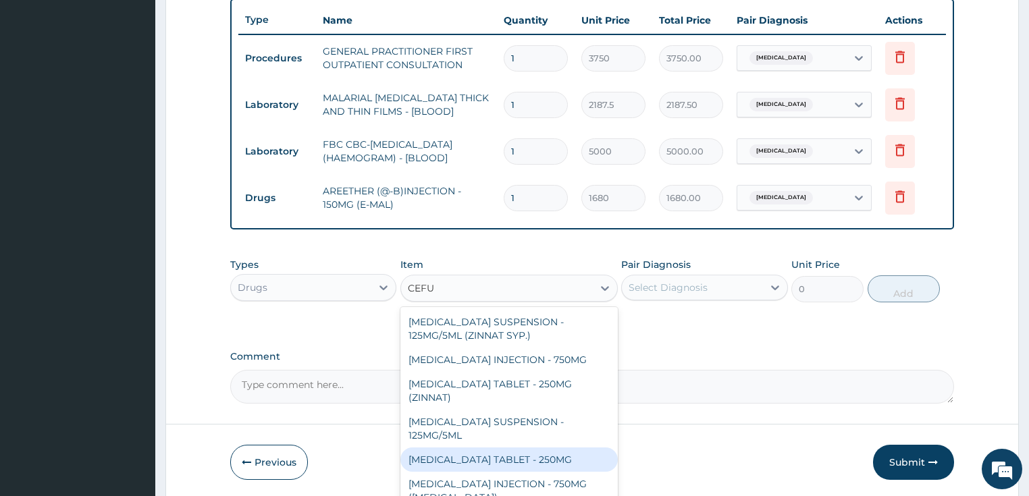
click at [469, 448] on div "CEFUROXIME TABLET - 250MG" at bounding box center [508, 460] width 217 height 24
type input "420"
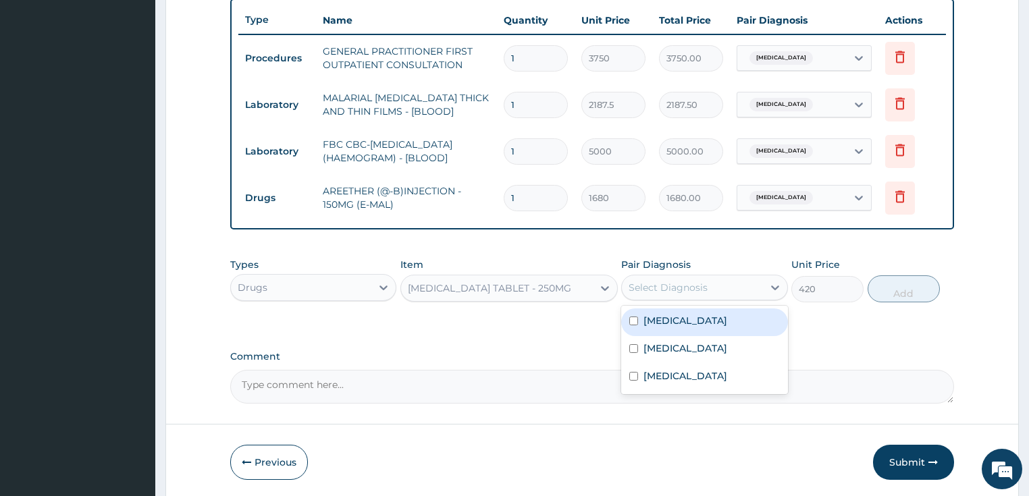
click at [655, 288] on div "Select Diagnosis" at bounding box center [667, 287] width 79 height 13
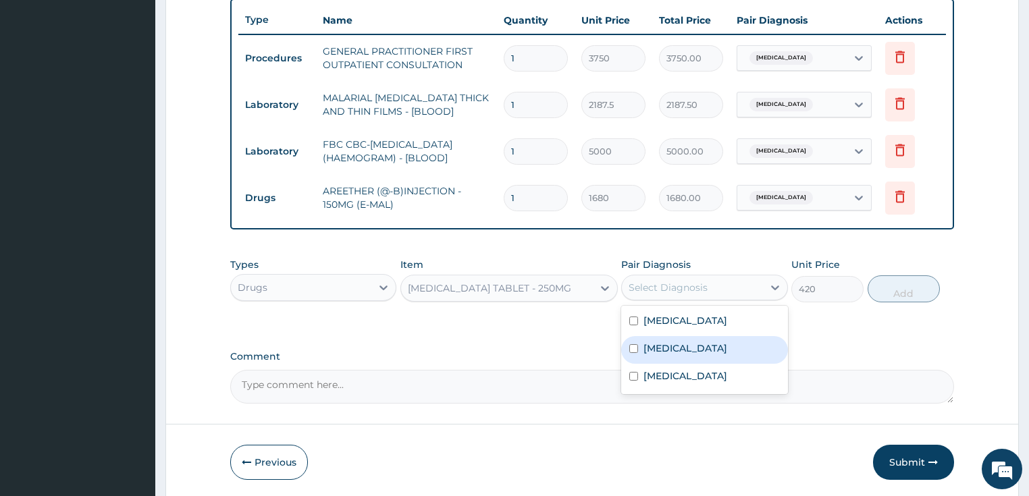
drag, startPoint x: 661, startPoint y: 345, endPoint x: 699, endPoint y: 339, distance: 38.3
click at [661, 344] on label "Sepsis" at bounding box center [685, 348] width 84 height 13
checkbox input "true"
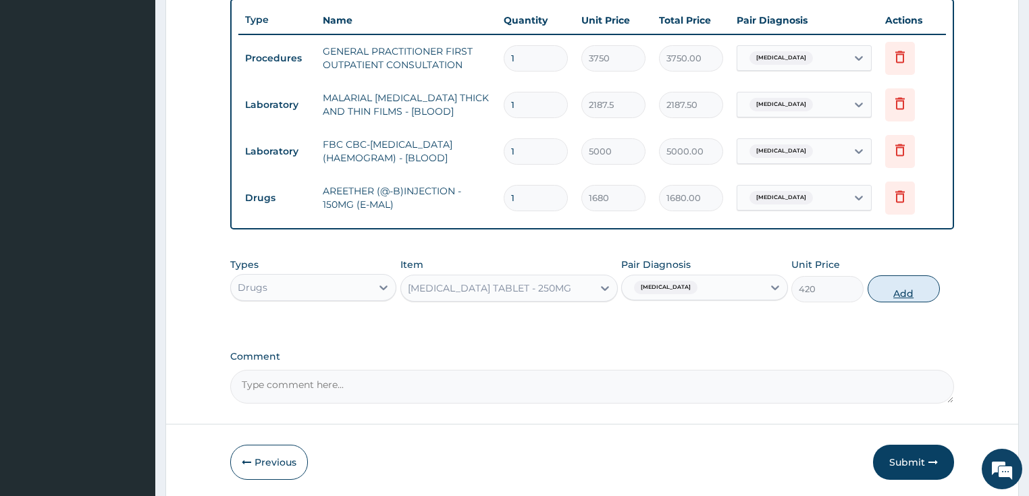
click at [888, 286] on button "Add" at bounding box center [903, 288] width 72 height 27
type input "0"
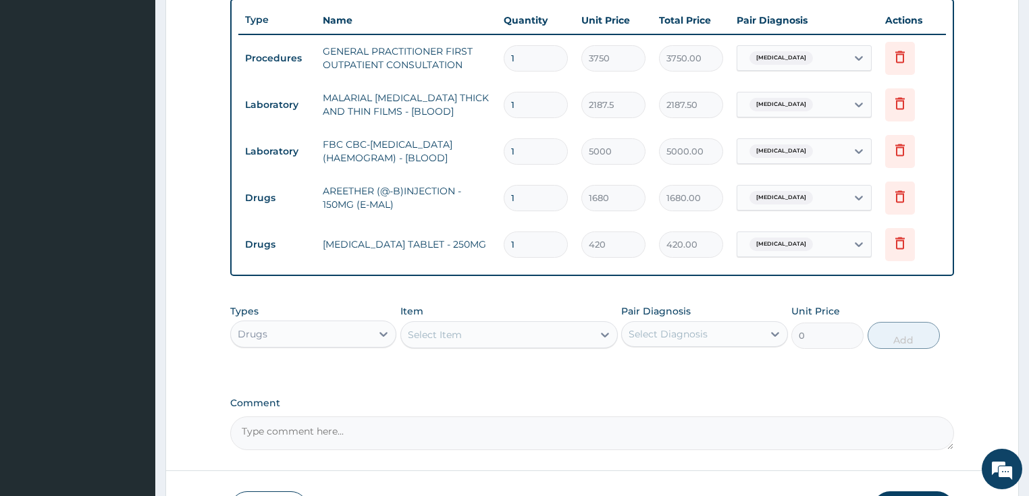
click at [466, 332] on div "Select Item" at bounding box center [497, 335] width 192 height 22
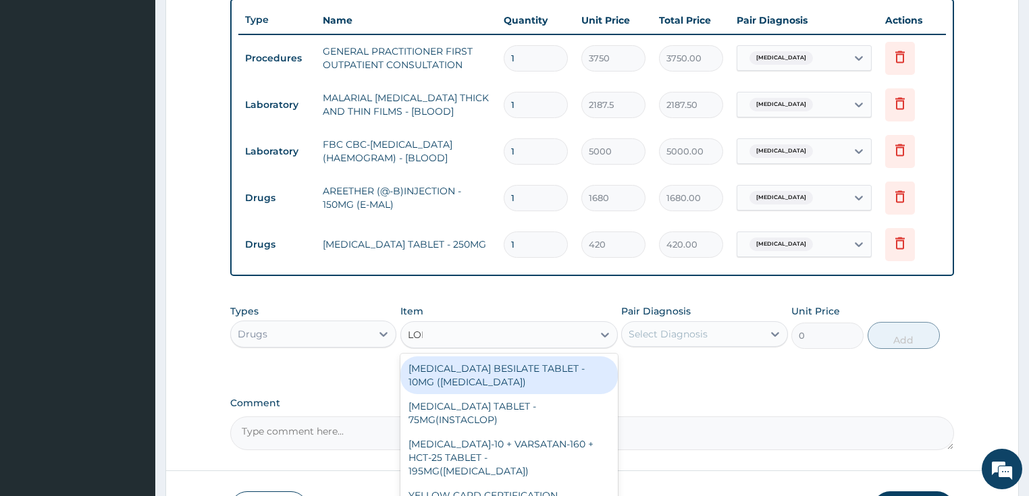
type input "LORA"
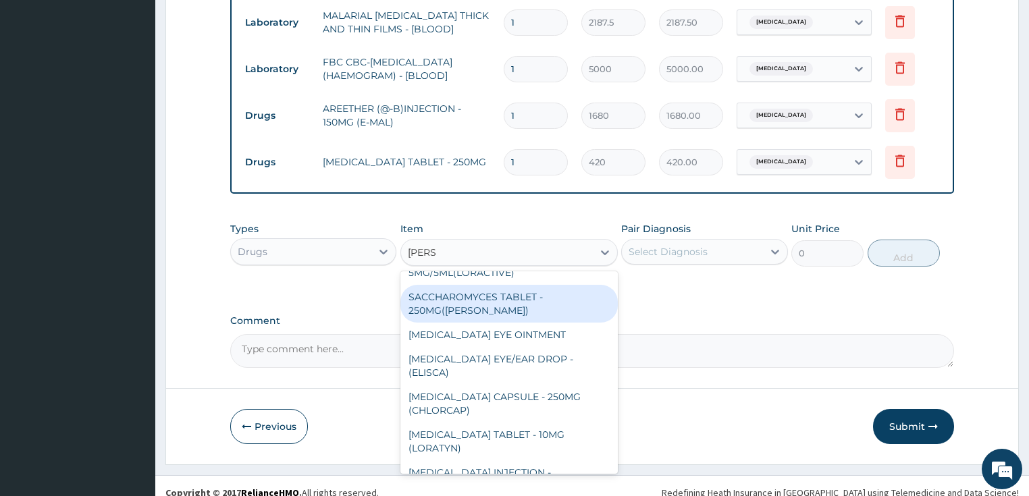
scroll to position [597, 0]
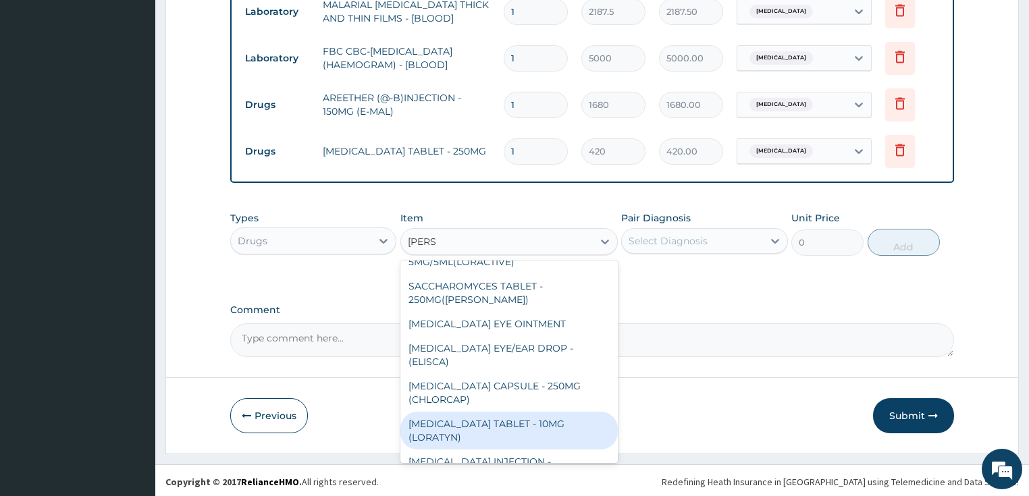
click at [490, 417] on div "LORATADINE TABLET - 10MG (LORATYN)" at bounding box center [508, 431] width 217 height 38
type input "98"
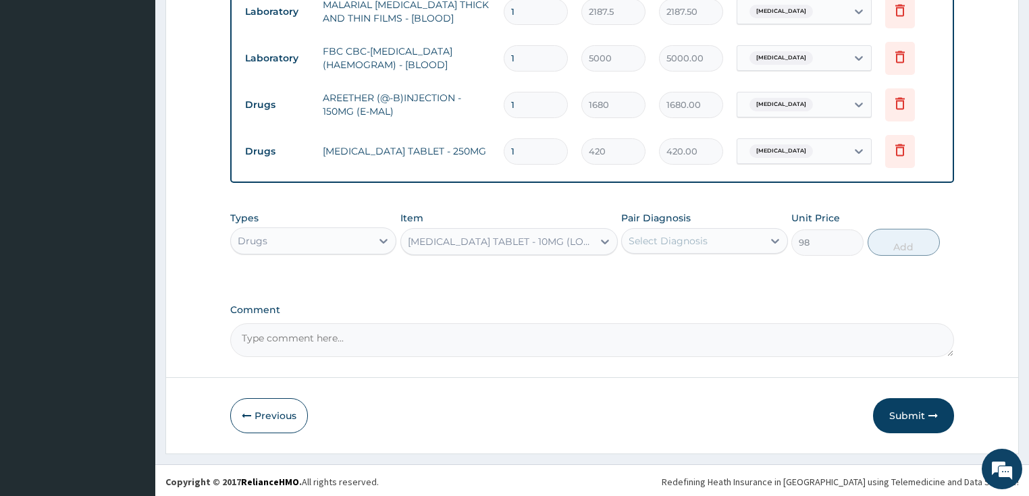
click at [692, 238] on div "Select Diagnosis" at bounding box center [667, 240] width 79 height 13
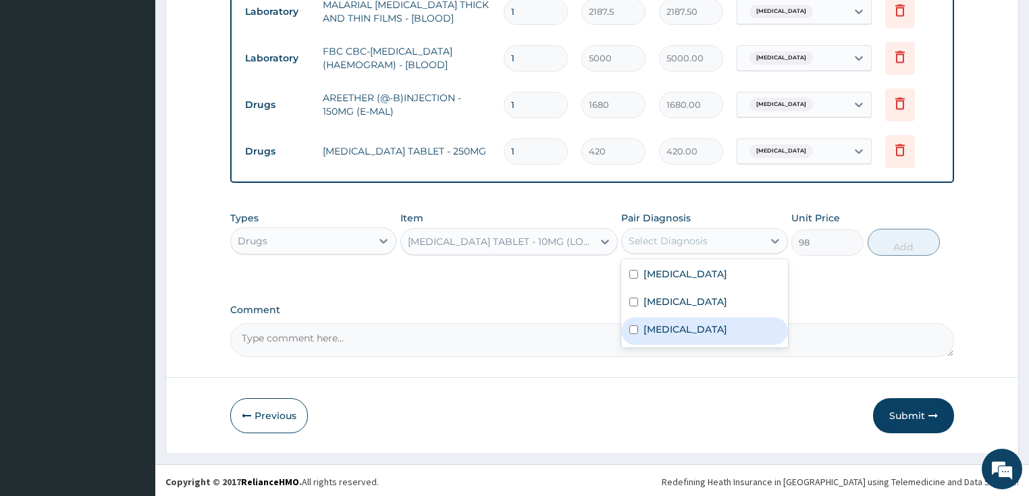
drag, startPoint x: 675, startPoint y: 329, endPoint x: 744, endPoint y: 289, distance: 80.5
click at [676, 329] on label "Rhinitis" at bounding box center [685, 329] width 84 height 13
checkbox input "true"
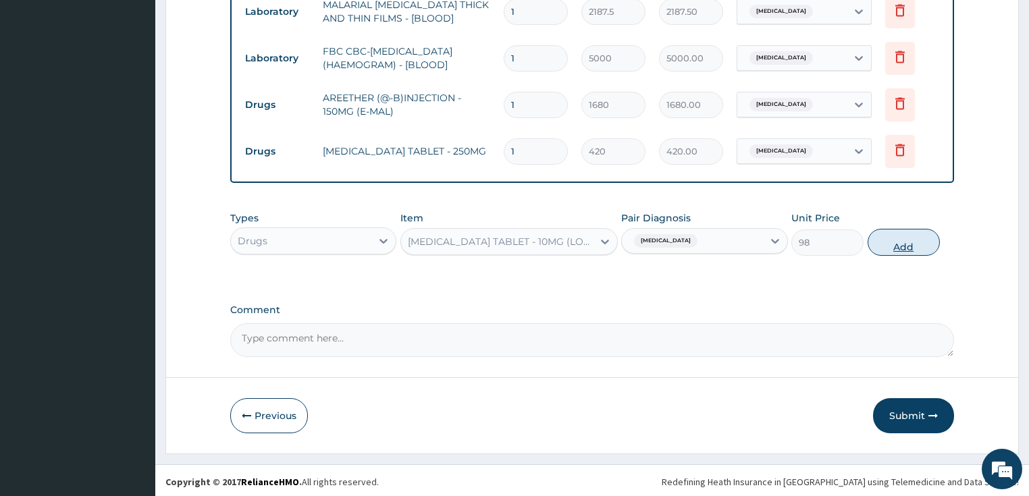
click at [897, 240] on button "Add" at bounding box center [903, 242] width 72 height 27
type input "0"
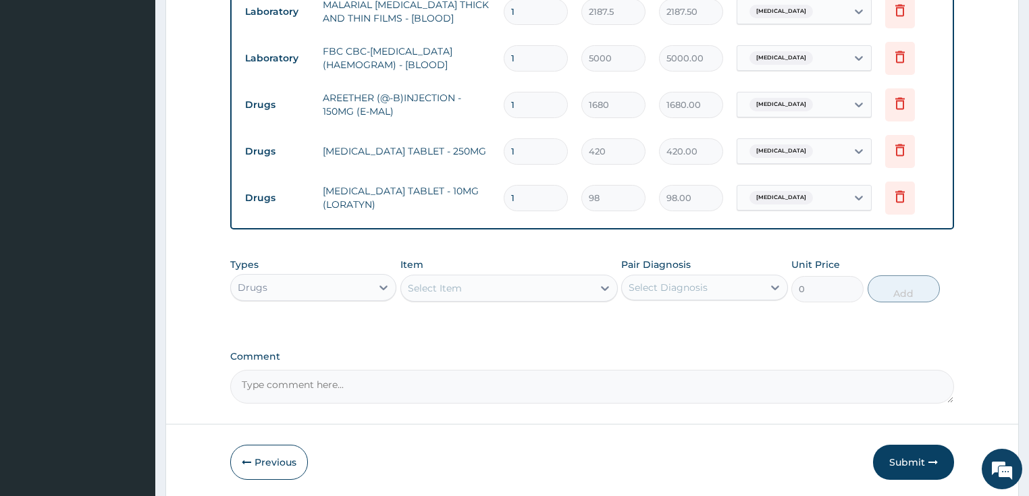
click at [469, 286] on div "Select Item" at bounding box center [497, 288] width 192 height 22
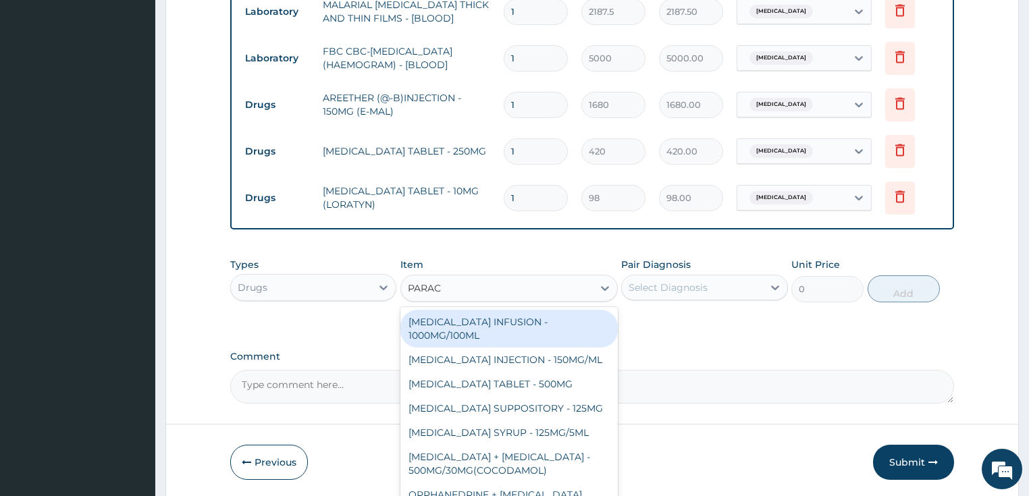
type input "PARACE"
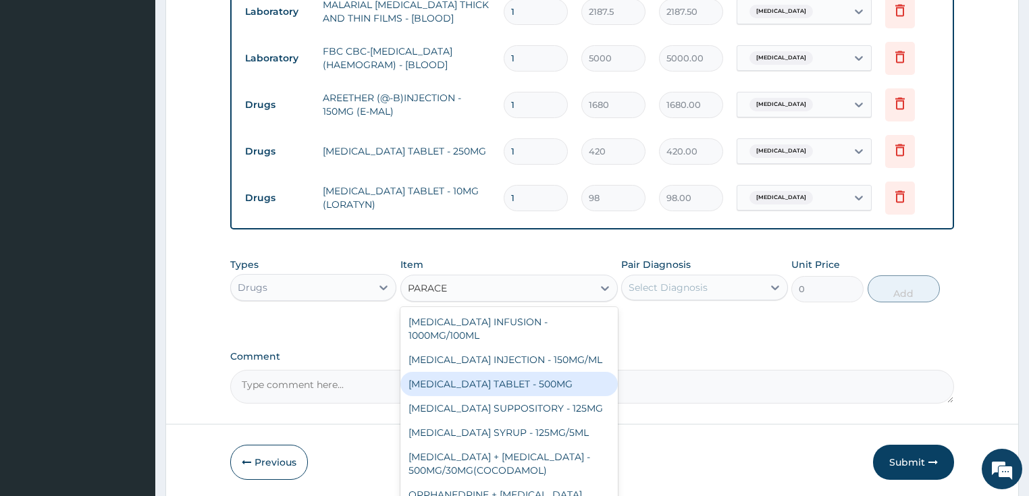
click at [516, 382] on div "PARACETAMOL TABLET - 500MG" at bounding box center [508, 384] width 217 height 24
type input "33.599999999999994"
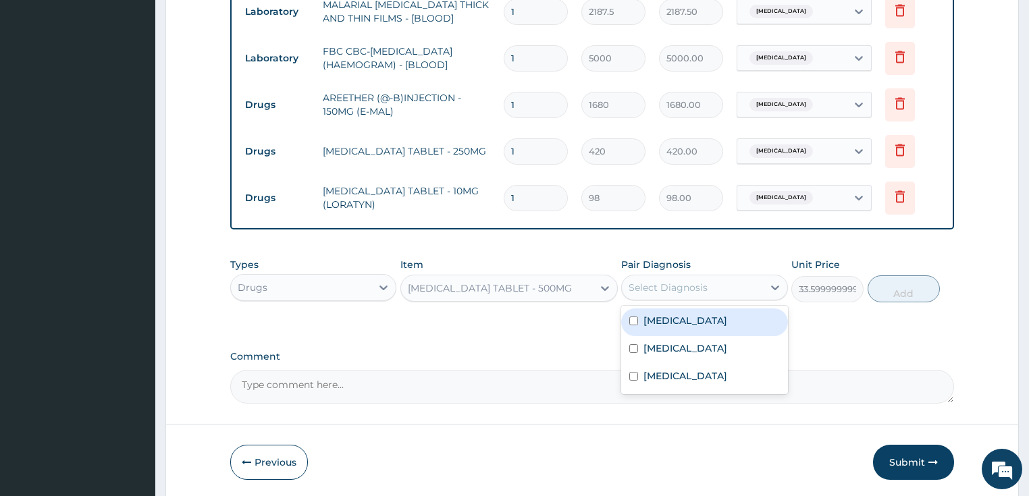
click at [651, 286] on div "Select Diagnosis" at bounding box center [667, 287] width 79 height 13
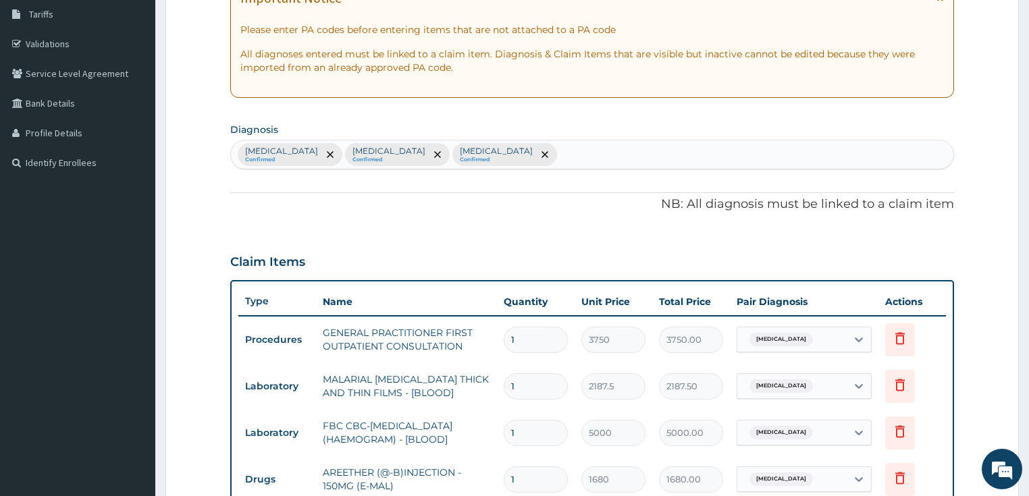
scroll to position [219, 0]
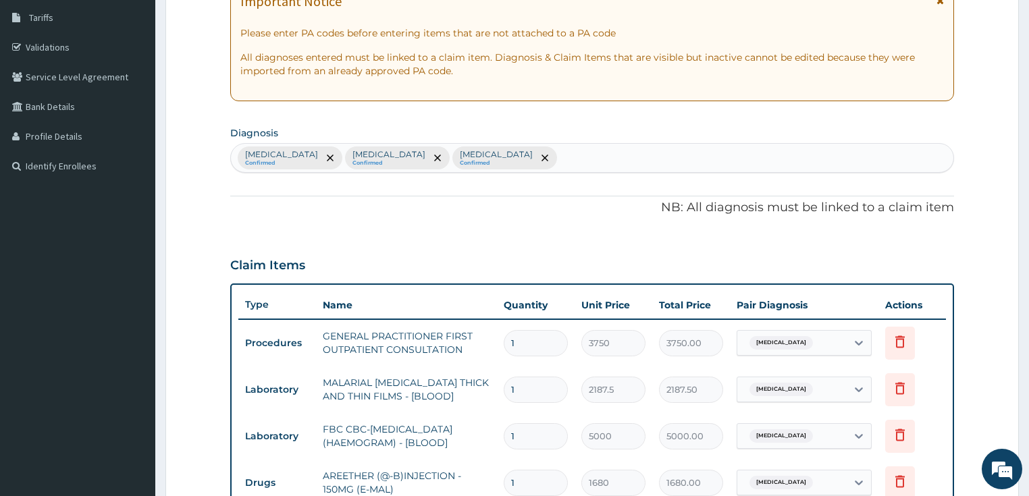
click at [445, 158] on div "Malaria Confirmed Sepsis Confirmed Rhinitis Confirmed" at bounding box center [592, 158] width 723 height 28
type input "MYAL"
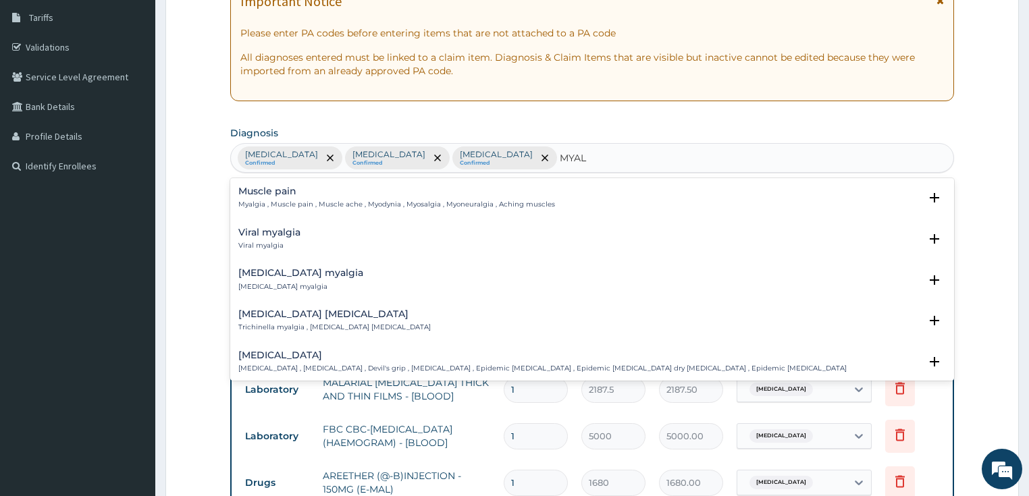
click at [248, 240] on div "Viral myalgia Viral myalgia" at bounding box center [269, 239] width 62 height 24
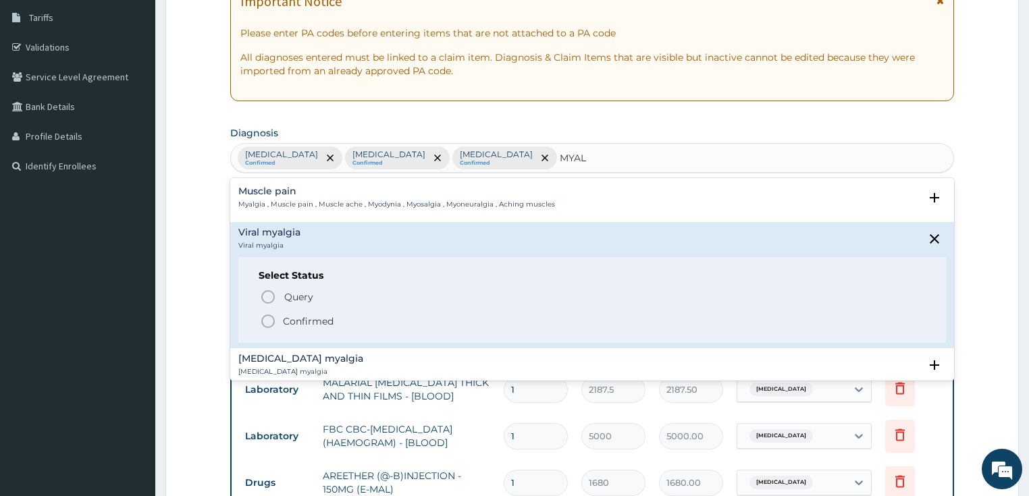
click at [268, 321] on icon "status option filled" at bounding box center [268, 321] width 16 height 16
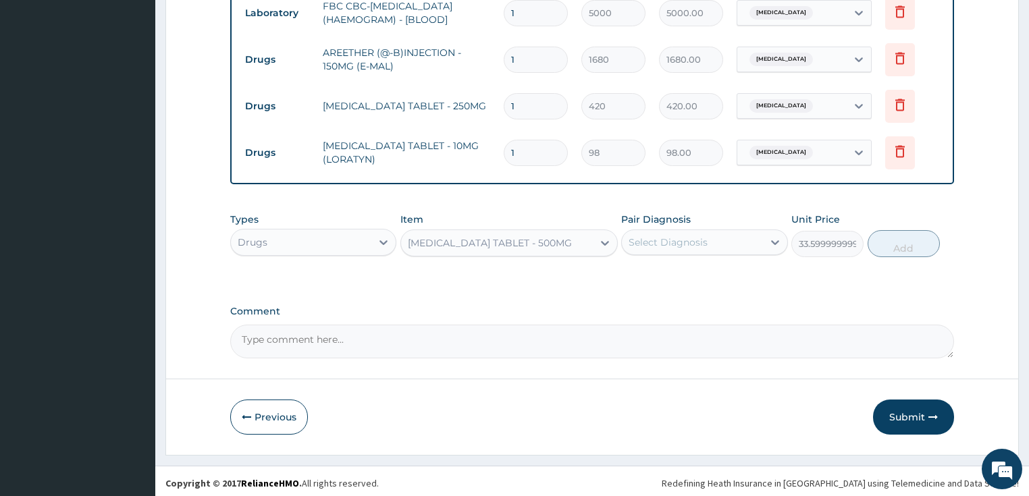
scroll to position [643, 0]
click at [689, 244] on div "Select Diagnosis" at bounding box center [667, 241] width 79 height 13
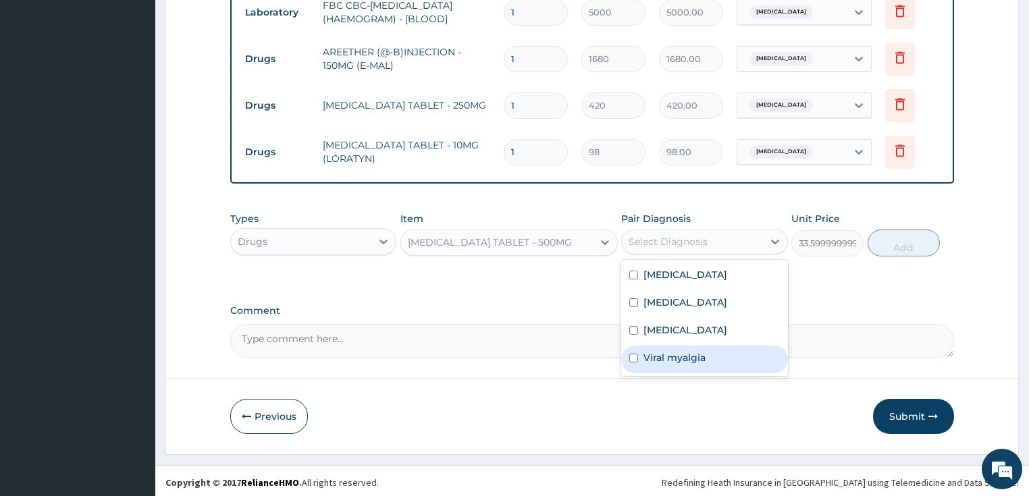
click at [691, 351] on label "Viral myalgia" at bounding box center [674, 357] width 62 height 13
checkbox input "true"
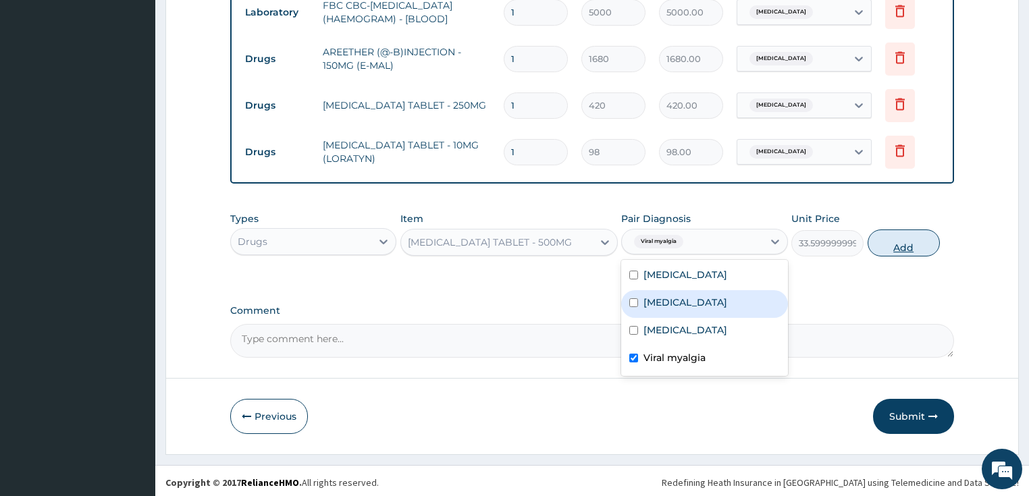
click at [904, 238] on button "Add" at bounding box center [903, 242] width 72 height 27
type input "0"
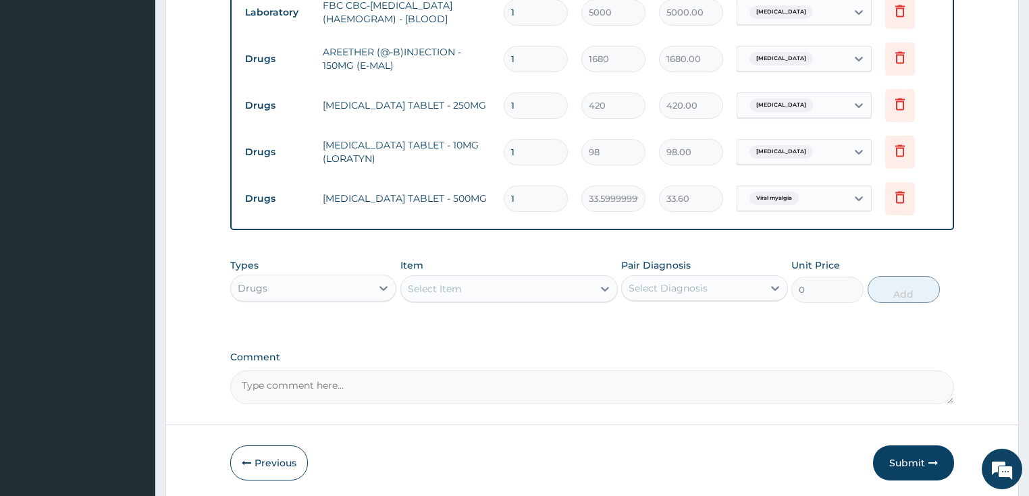
type input "18"
type input "604.80"
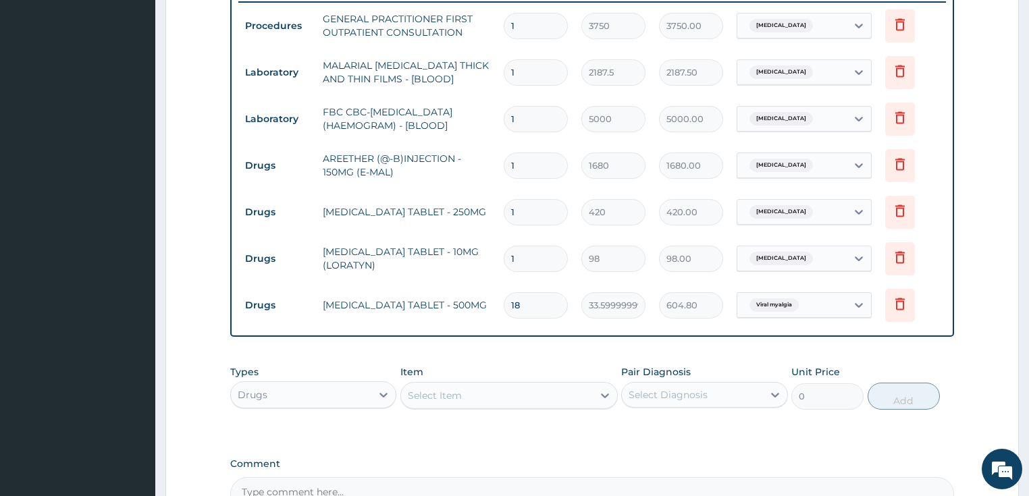
scroll to position [535, 0]
type input "18"
click at [511, 256] on input "1" at bounding box center [536, 260] width 64 height 26
type input "4"
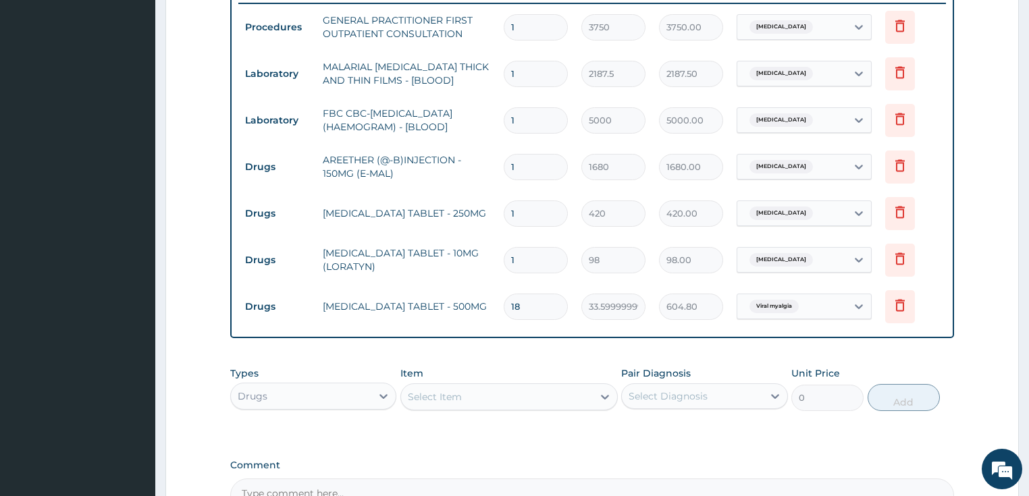
type input "392.00"
type input "4"
click at [510, 207] on input "1" at bounding box center [536, 213] width 64 height 26
type input "2"
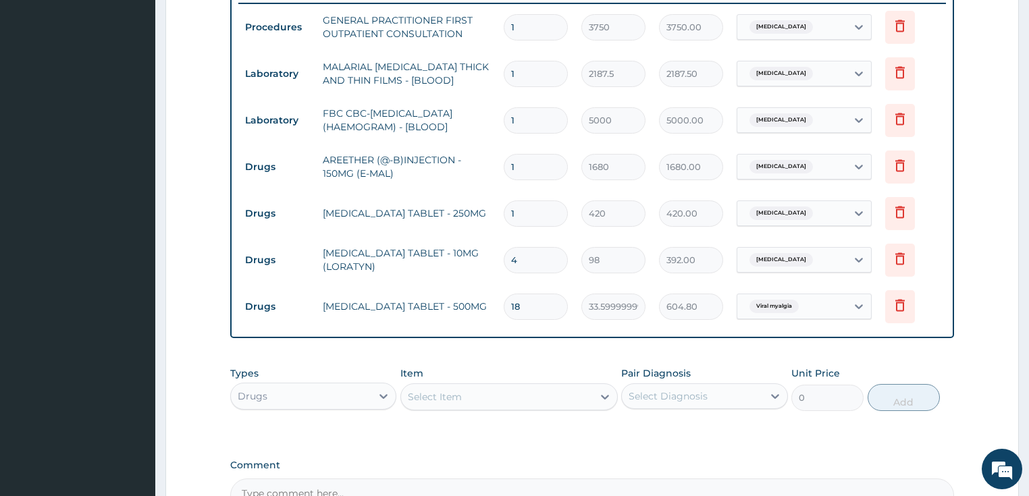
type input "840.00"
type input "20"
type input "8400.00"
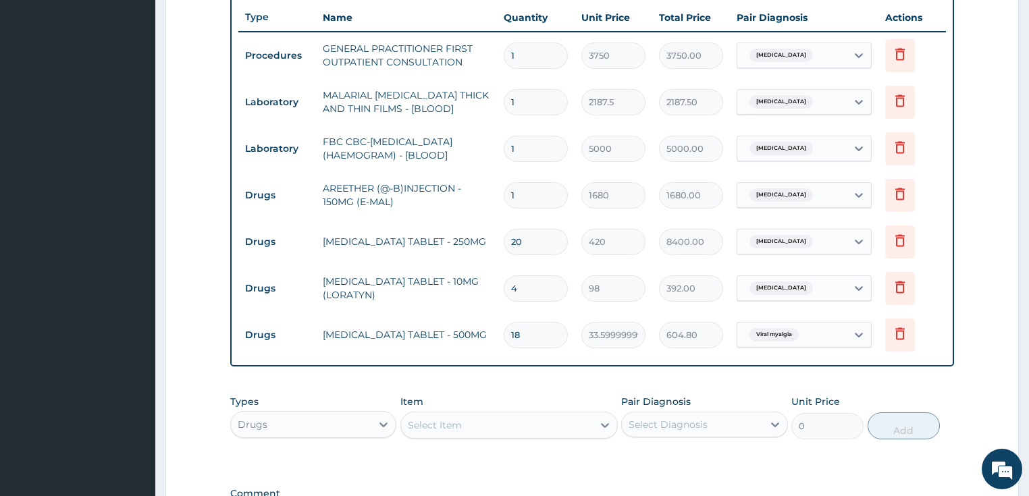
scroll to position [481, 0]
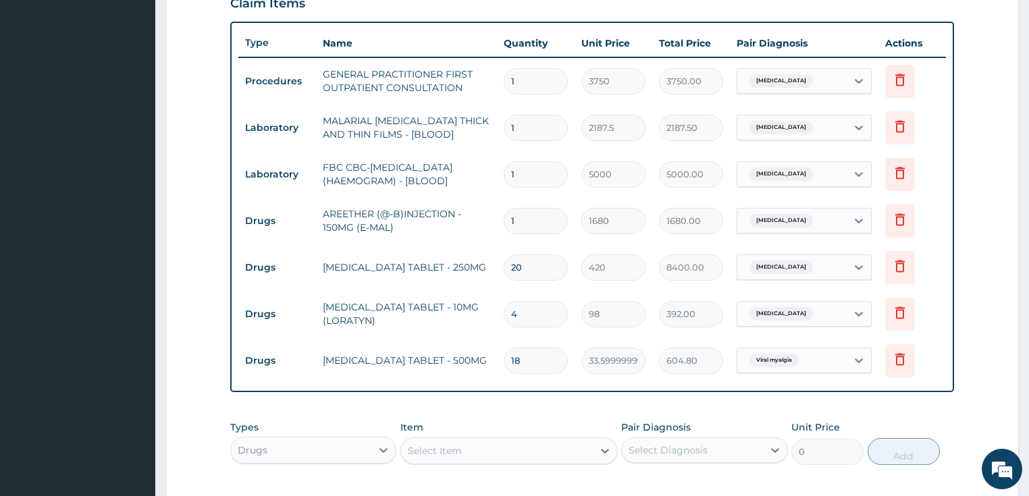
type input "20"
click at [510, 216] on input "1" at bounding box center [536, 221] width 64 height 26
type input "3"
type input "5040.00"
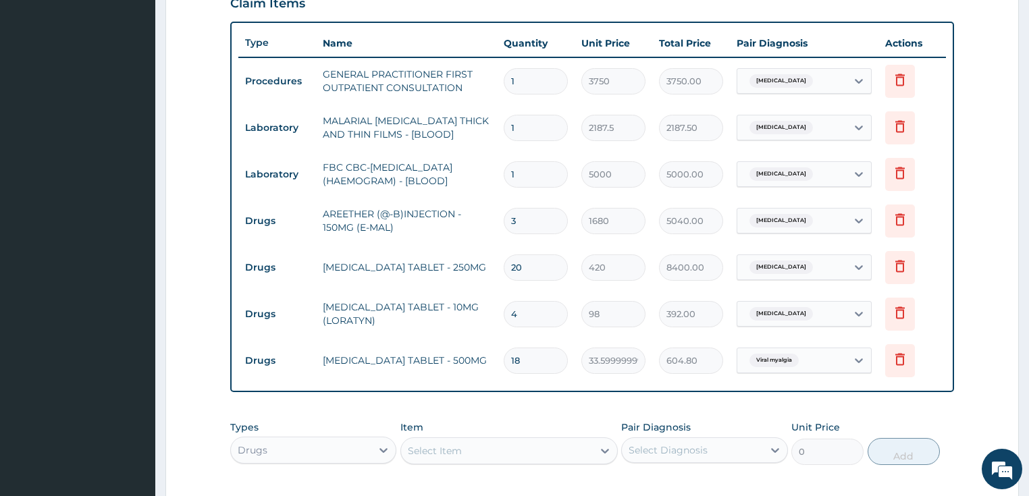
type input "3"
click at [462, 211] on td "AREETHER (@-B)INJECTION - 150MG (E-MAL)" at bounding box center [407, 220] width 182 height 40
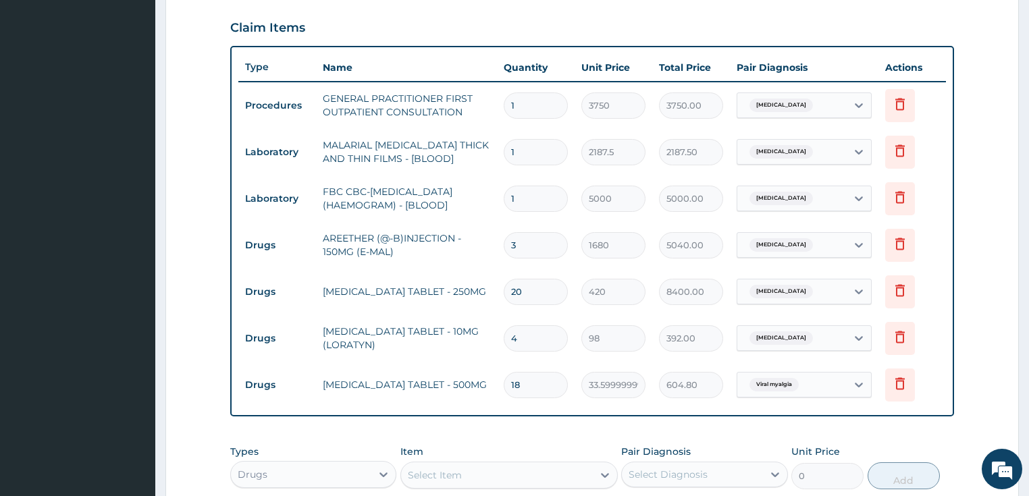
scroll to position [535, 0]
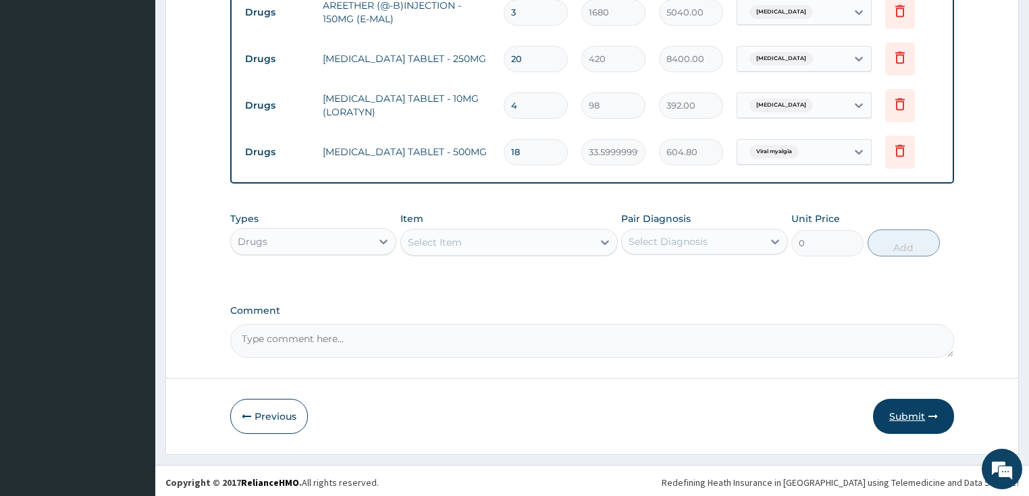
click at [896, 416] on button "Submit" at bounding box center [913, 416] width 81 height 35
